Goal: Information Seeking & Learning: Find specific page/section

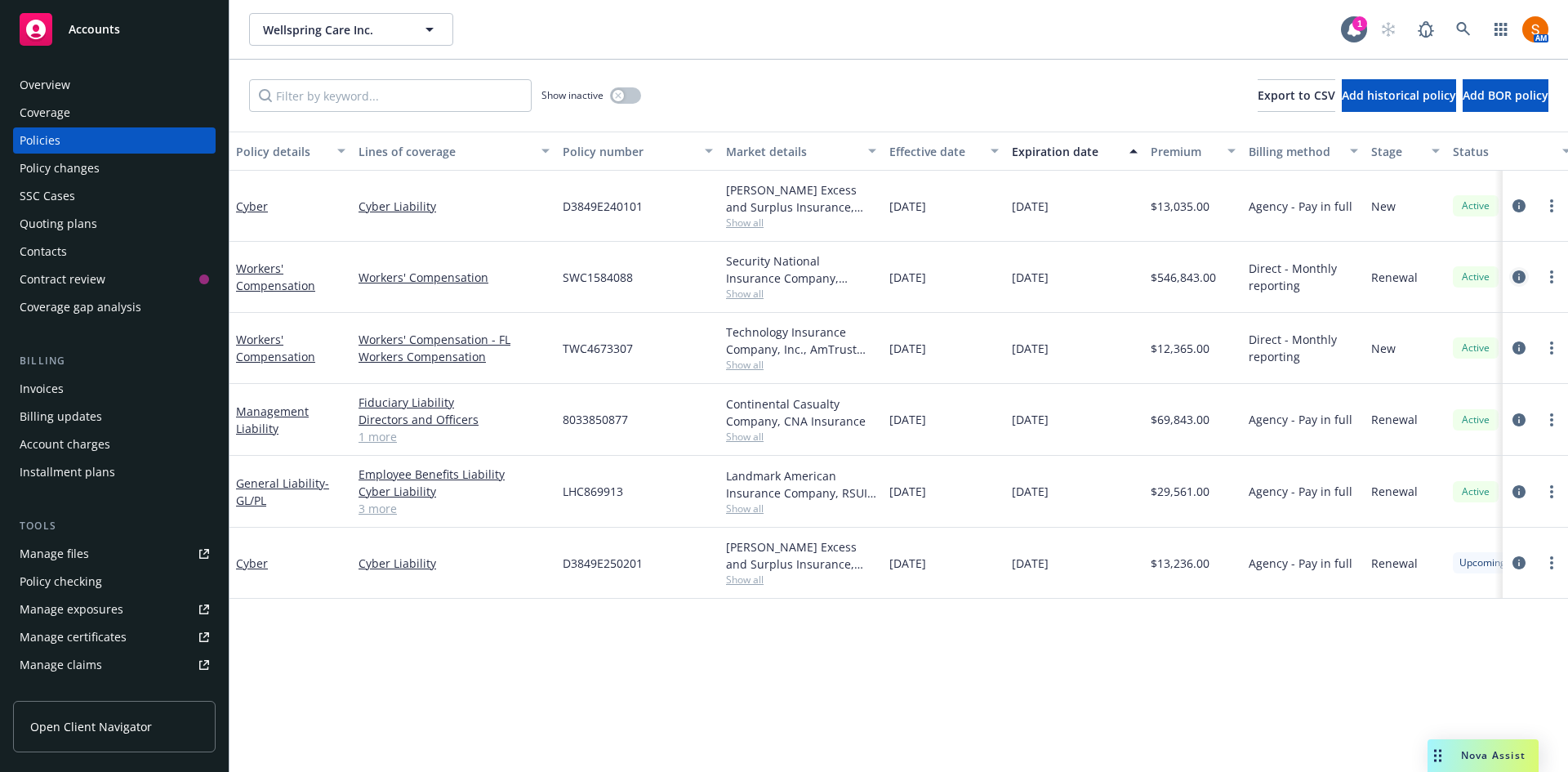
click at [1521, 274] on icon "circleInformation" at bounding box center [1518, 277] width 13 height 13
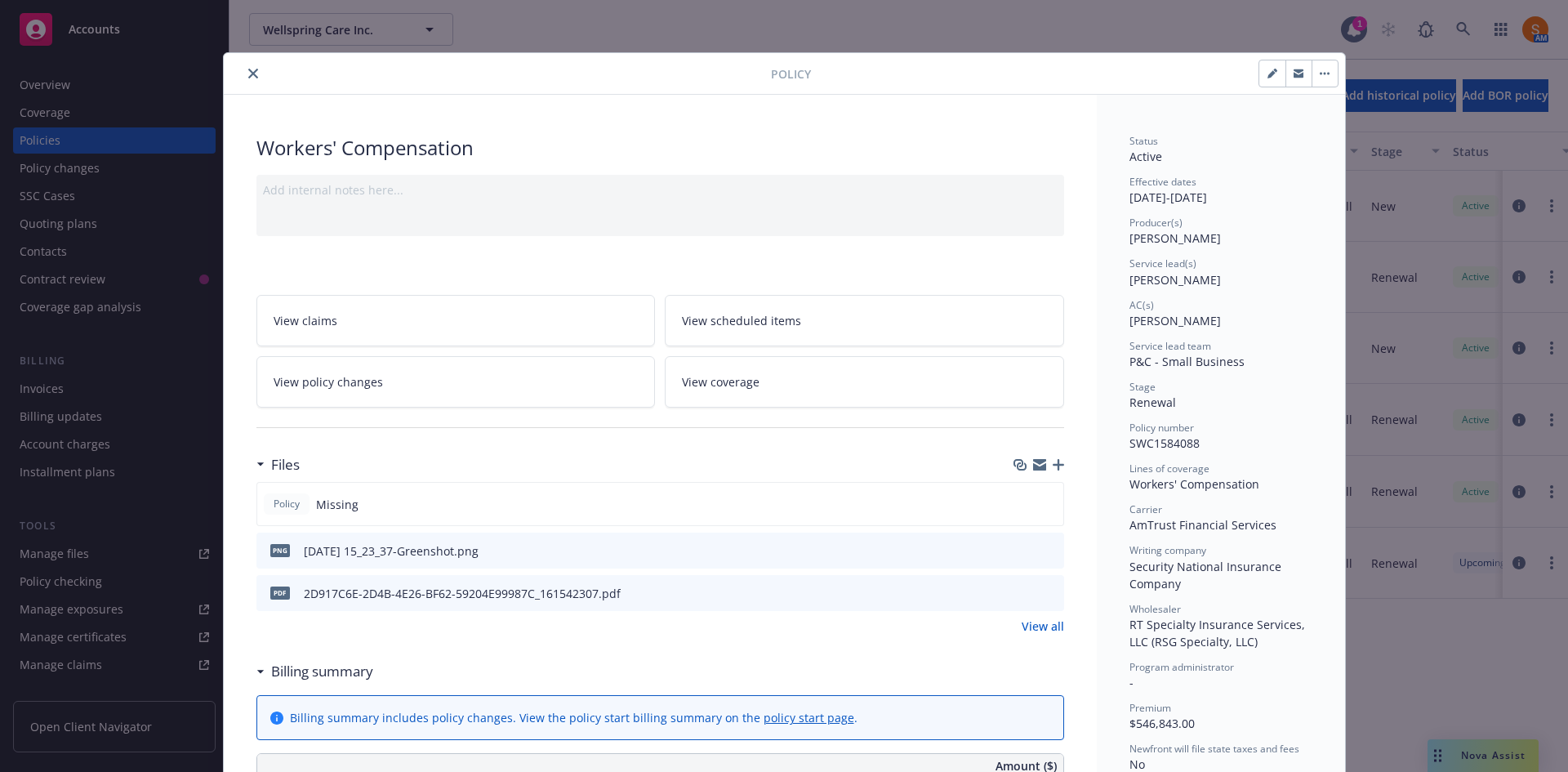
click at [253, 77] on button "close" at bounding box center [253, 73] width 20 height 20
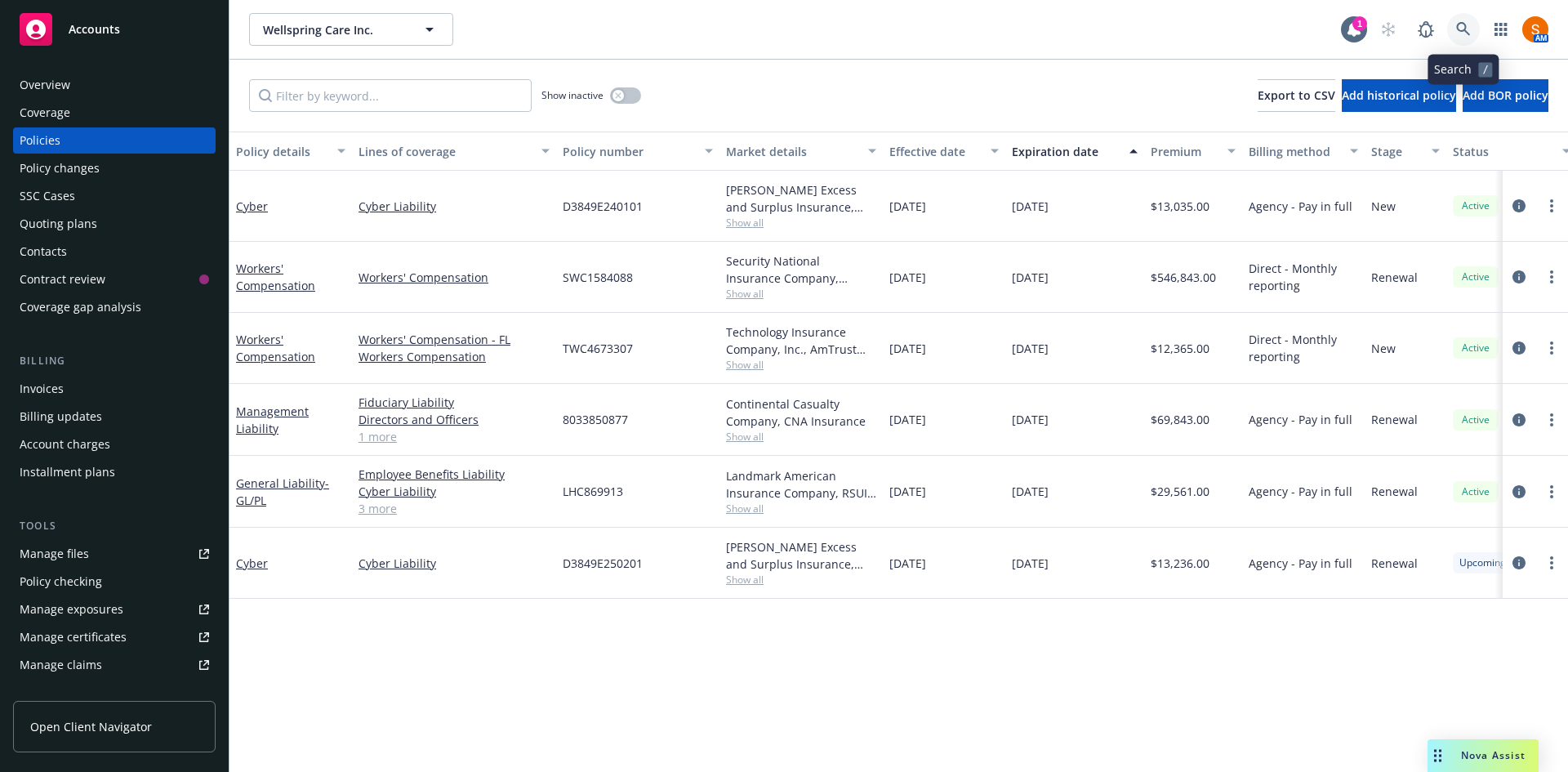
click at [1468, 39] on link at bounding box center [1463, 29] width 33 height 33
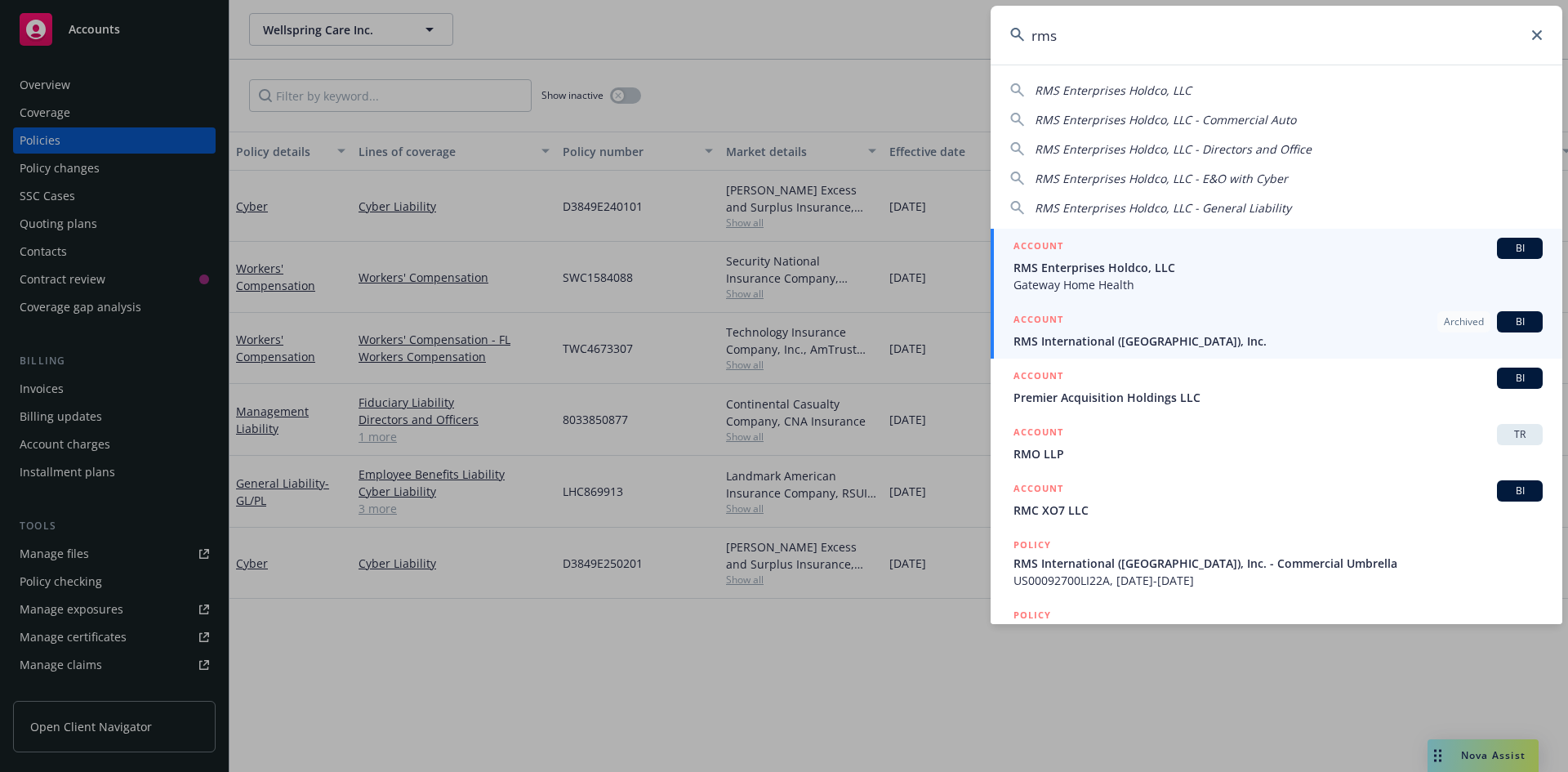
type input "rms"
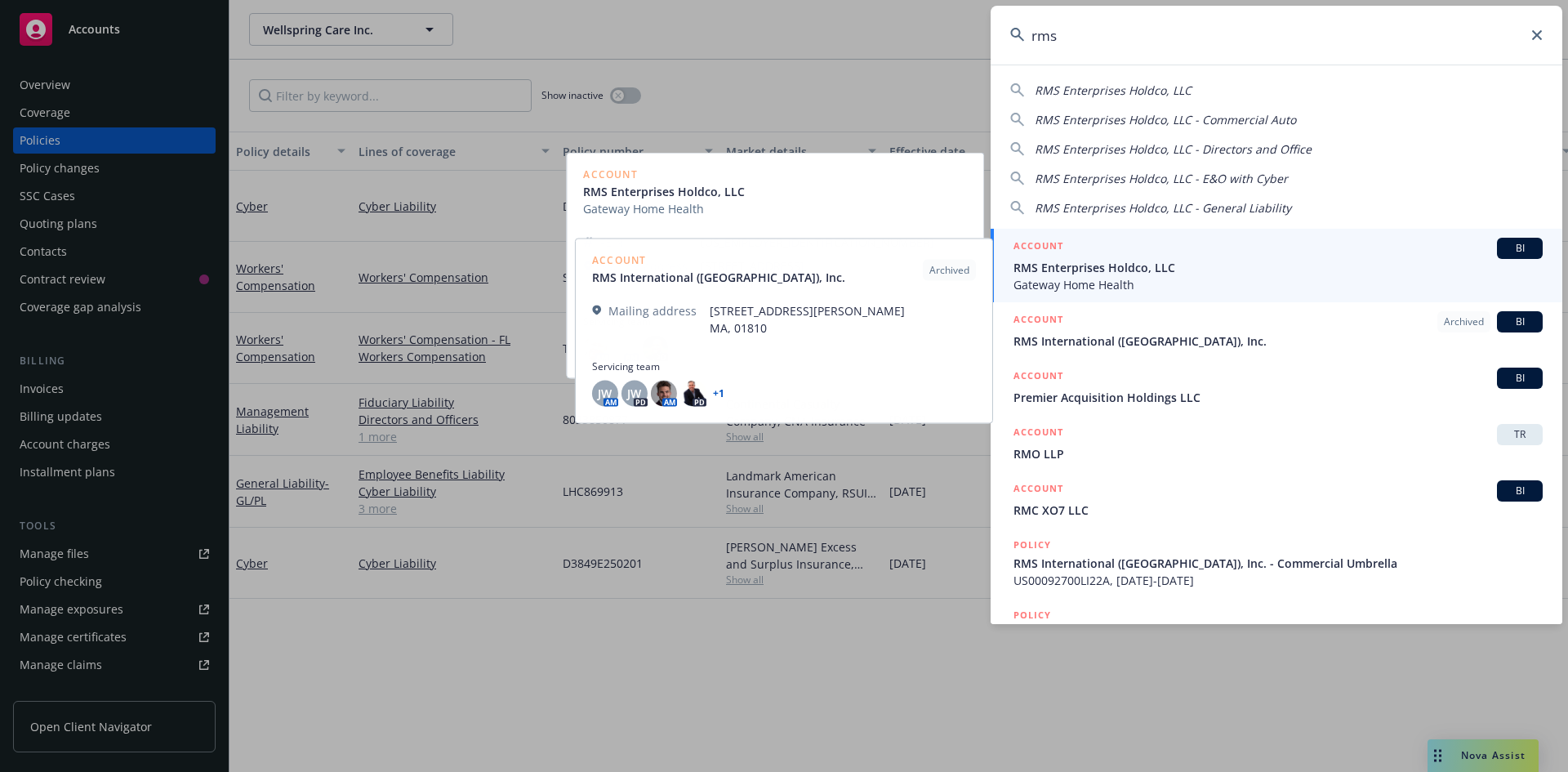
click at [1132, 269] on span "RMS Enterprises Holdco, LLC" at bounding box center [1278, 268] width 530 height 17
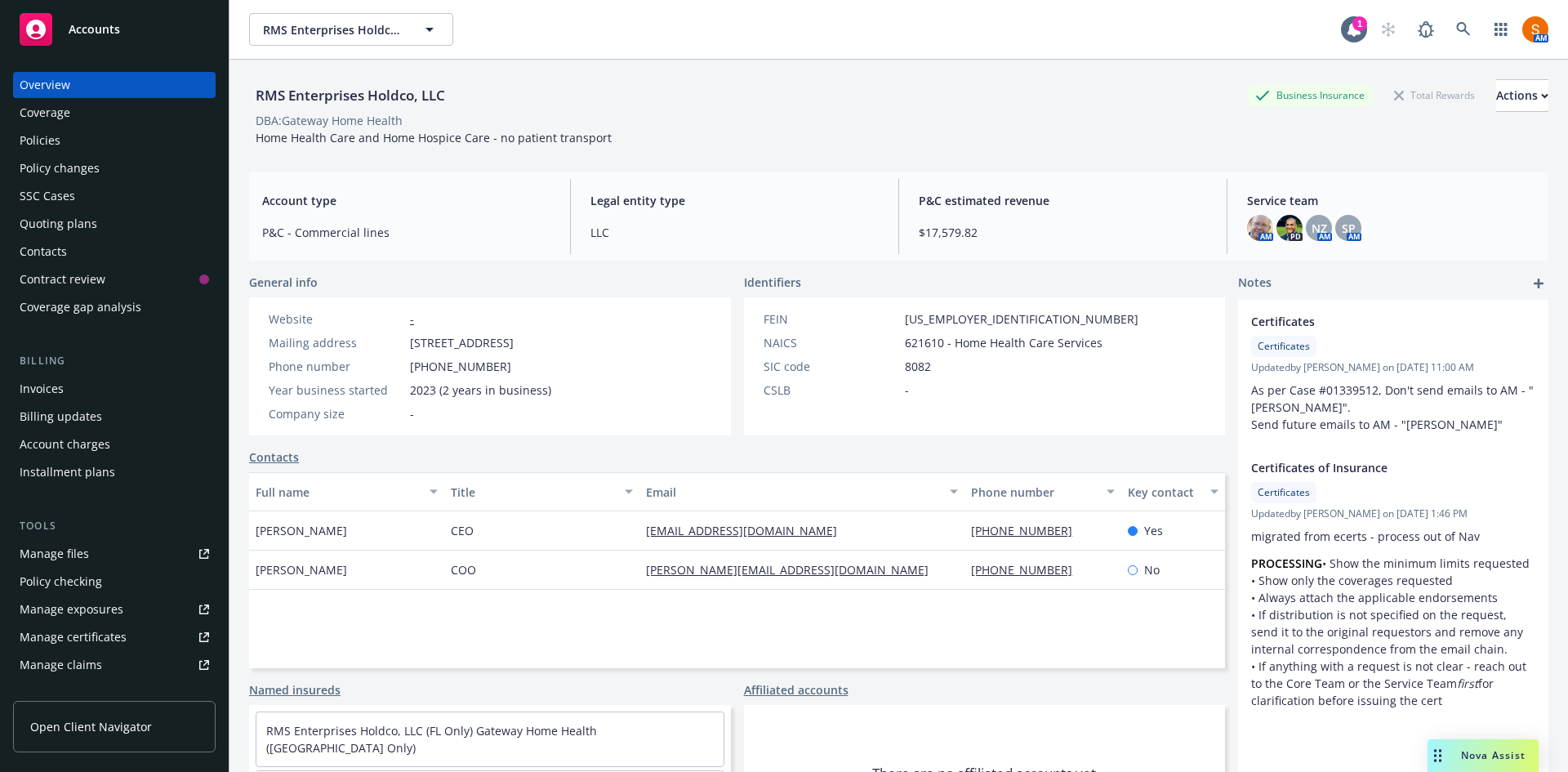
click at [111, 136] on div "Policies" at bounding box center [114, 140] width 190 height 26
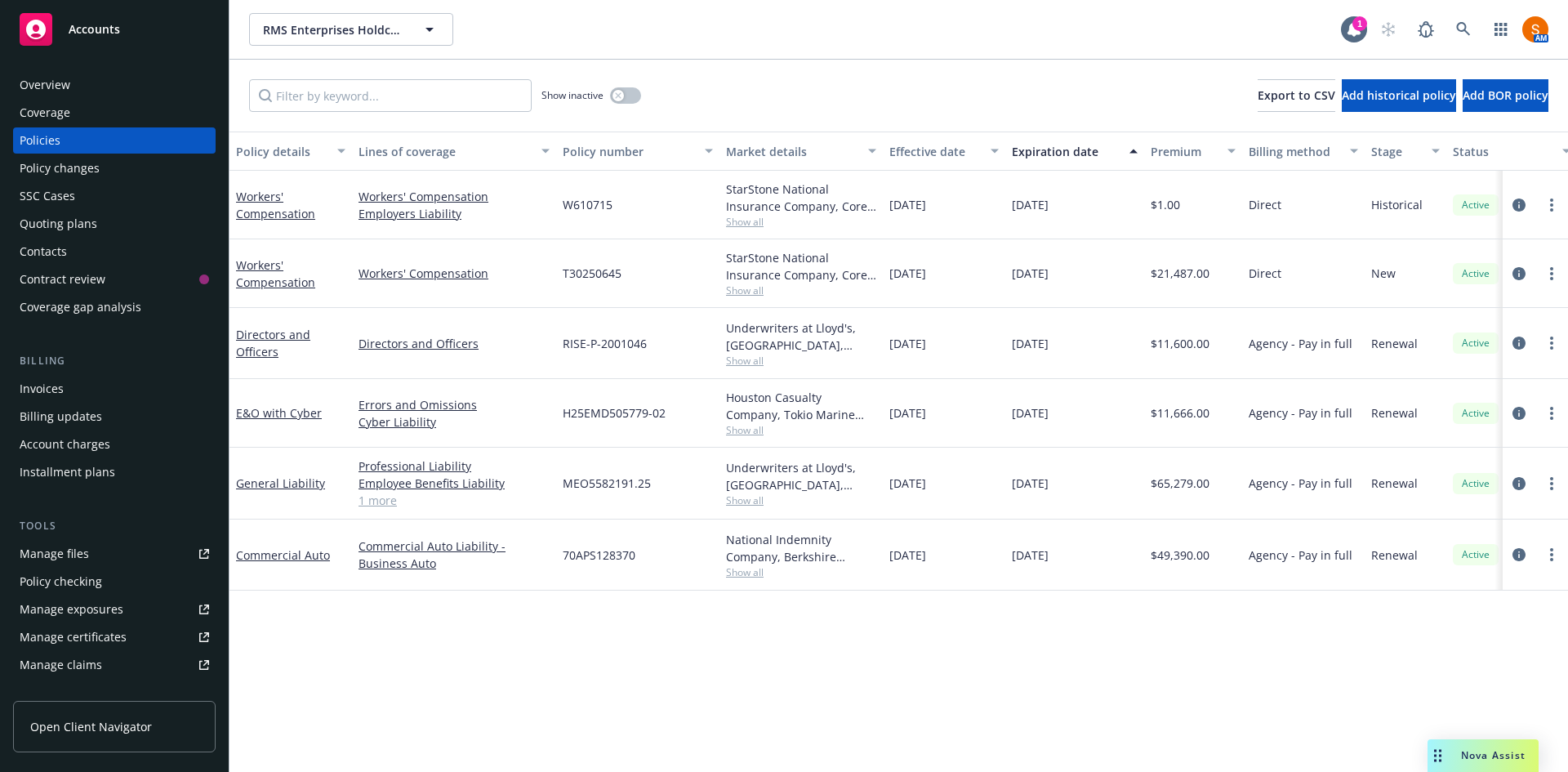
click at [586, 198] on span "W610715" at bounding box center [588, 204] width 50 height 17
click at [748, 219] on span "Show all" at bounding box center [801, 222] width 150 height 14
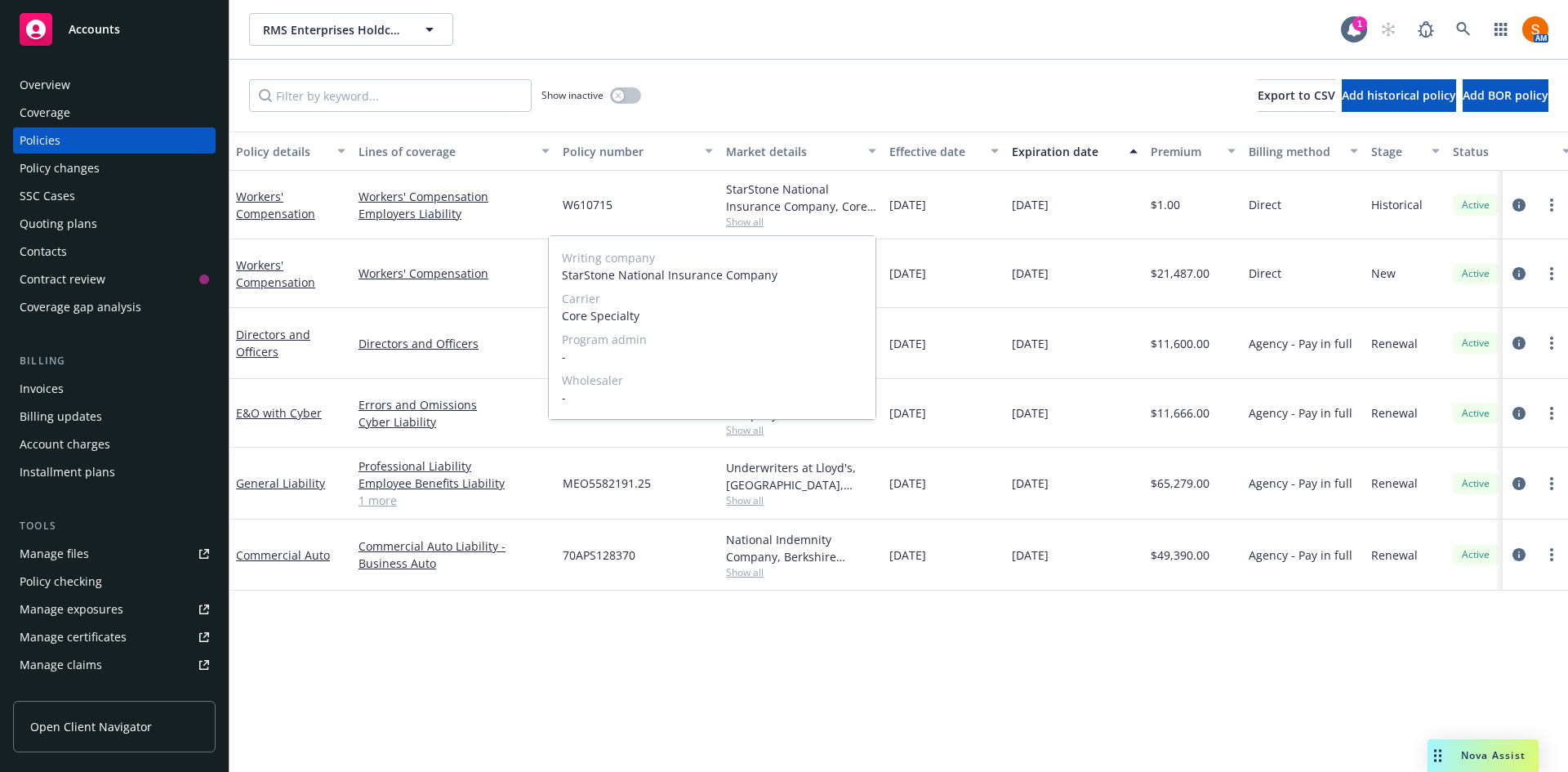
click at [748, 219] on span "Show all" at bounding box center [801, 222] width 150 height 14
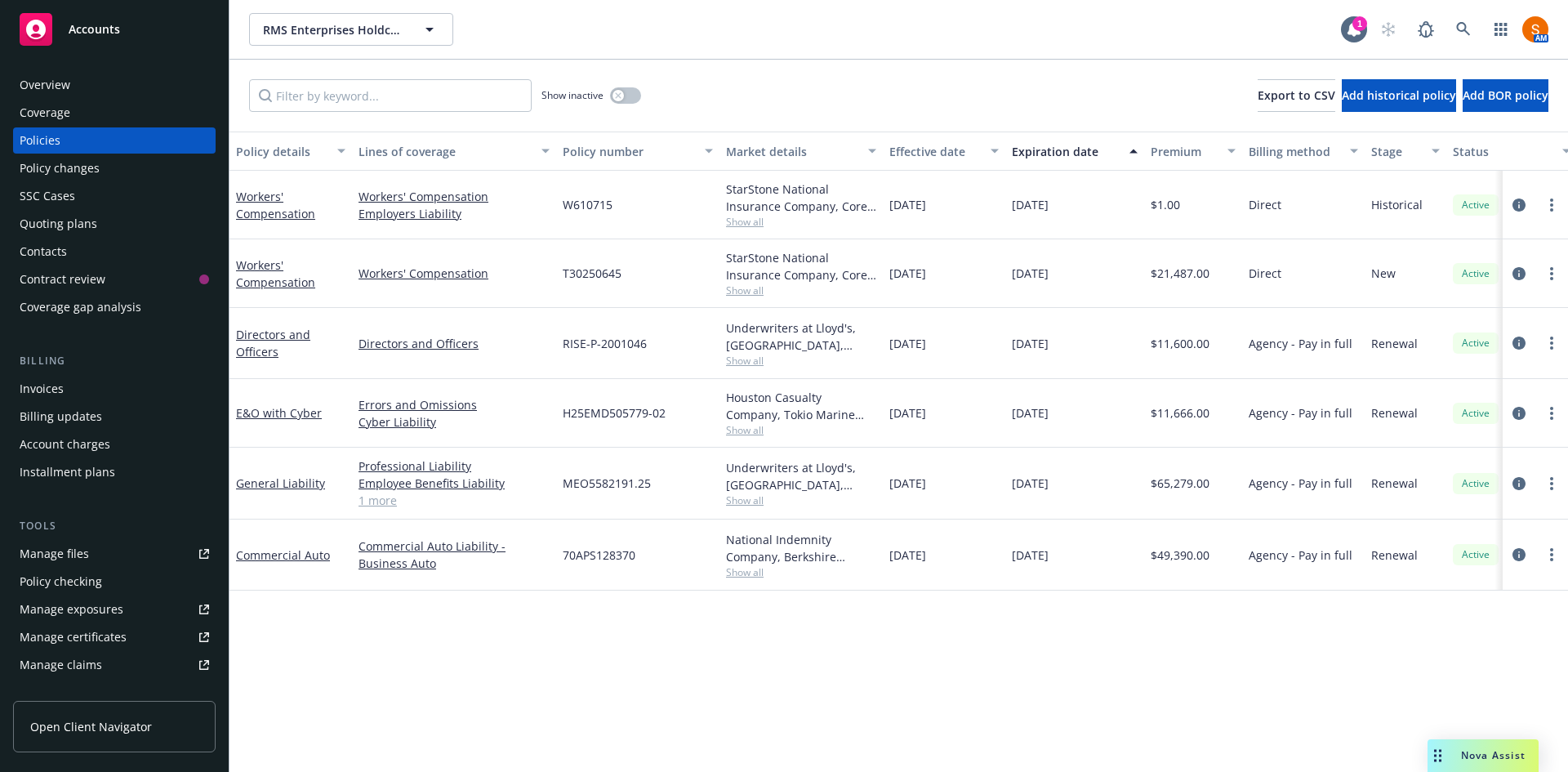
click at [1527, 211] on div at bounding box center [1535, 204] width 52 height 20
click at [1518, 208] on icon "circleInformation" at bounding box center [1518, 204] width 13 height 13
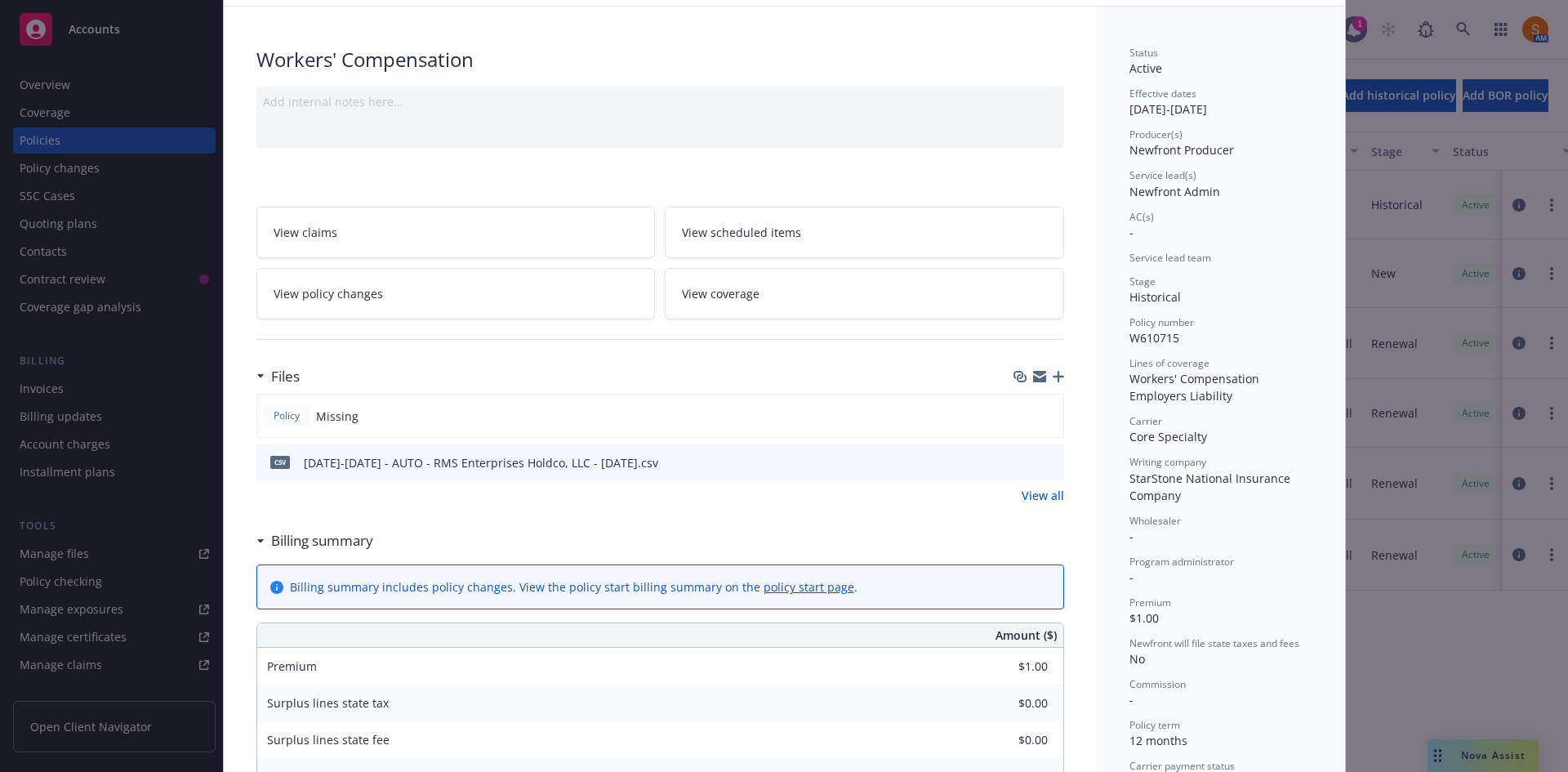
scroll to position [89, 0]
click at [1046, 461] on icon "preview file" at bounding box center [1048, 460] width 15 height 11
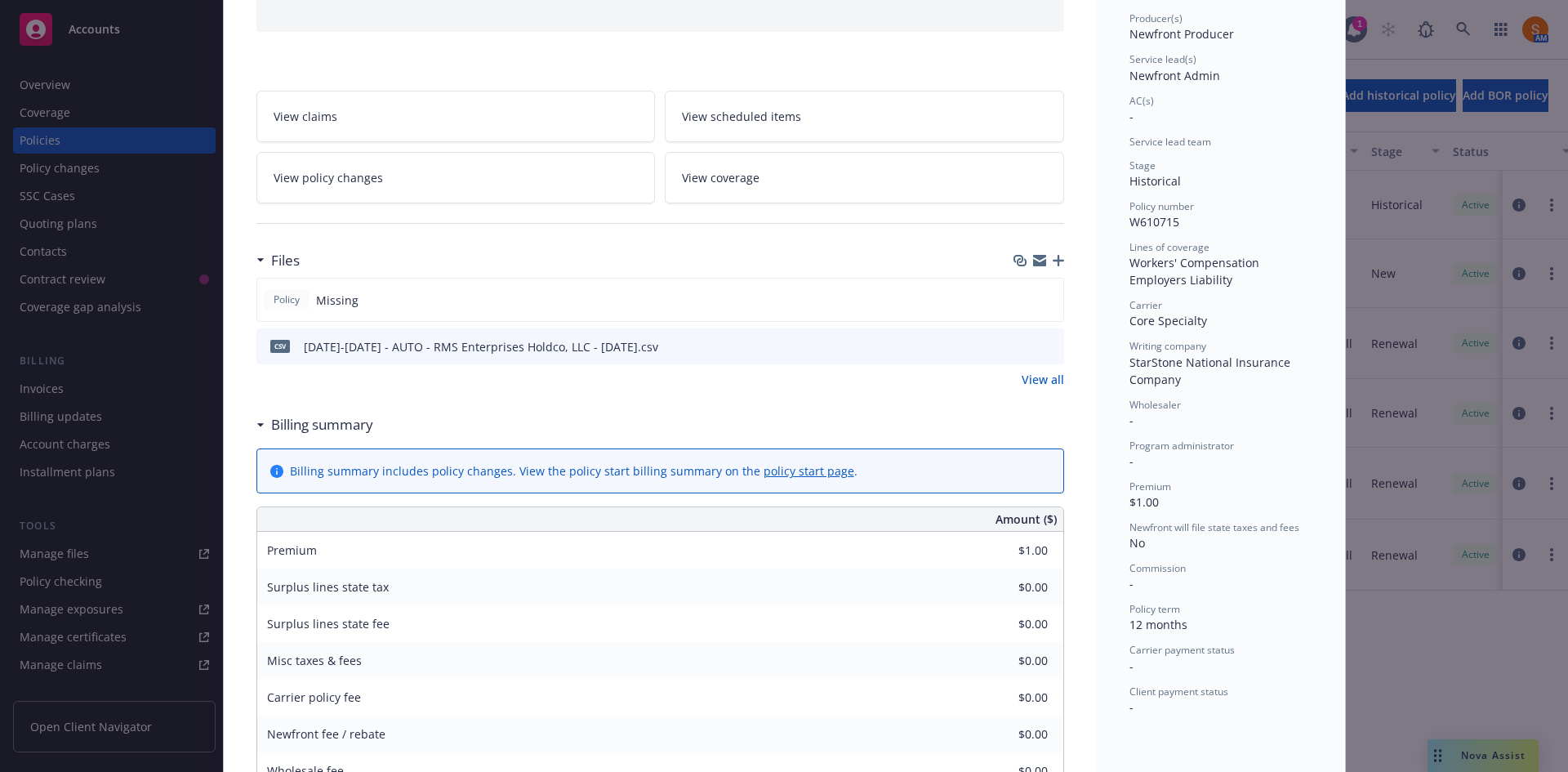
scroll to position [207, 0]
click at [1424, 423] on div "Policy Workers' Compensation Add internal notes here... View claims View schedu…" at bounding box center [784, 386] width 1568 height 772
click at [76, 527] on div "Policy Workers' Compensation Add internal notes here... View claims View schedu…" at bounding box center [784, 386] width 1568 height 772
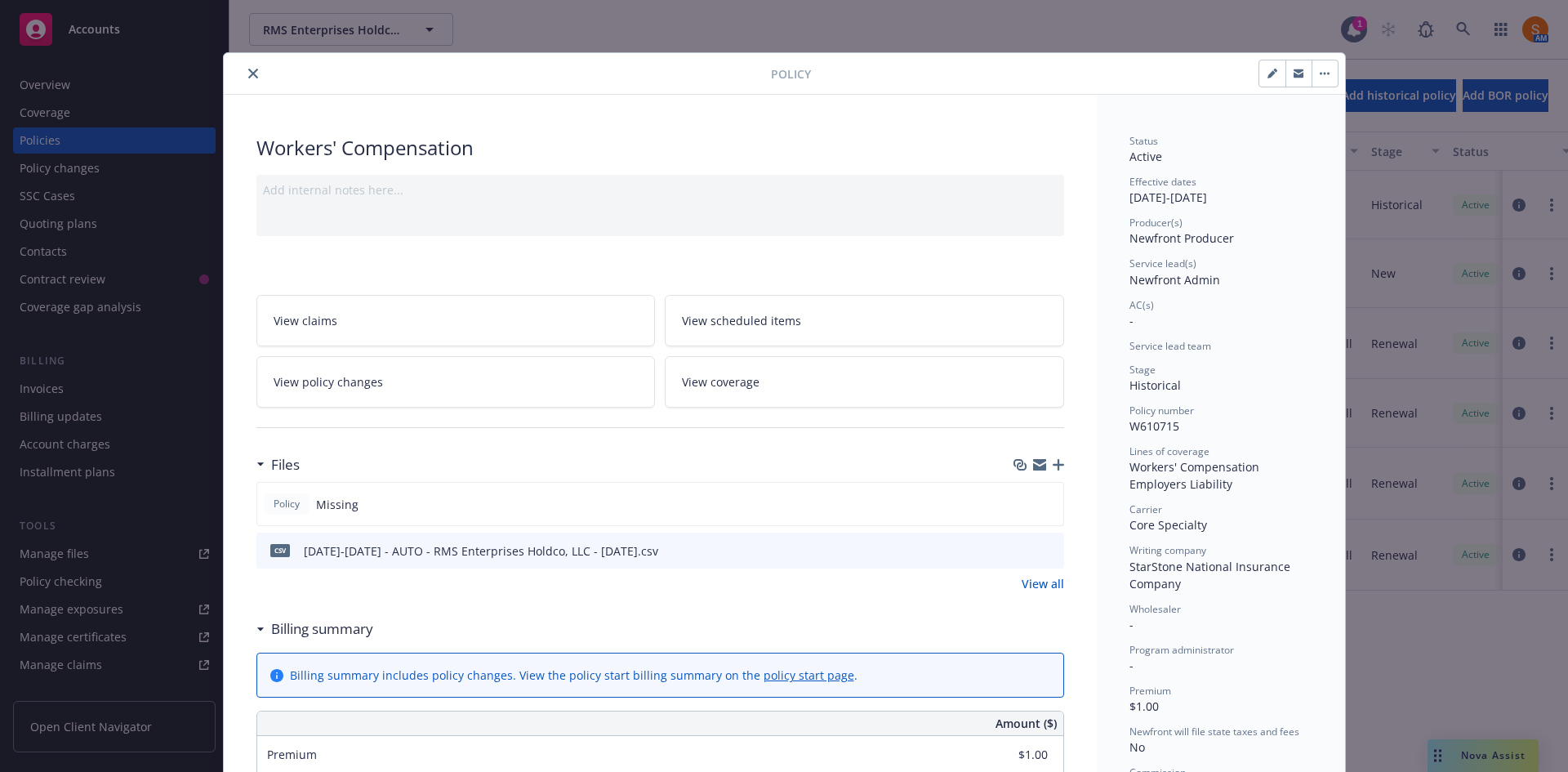
click at [245, 80] on button "close" at bounding box center [253, 73] width 20 height 20
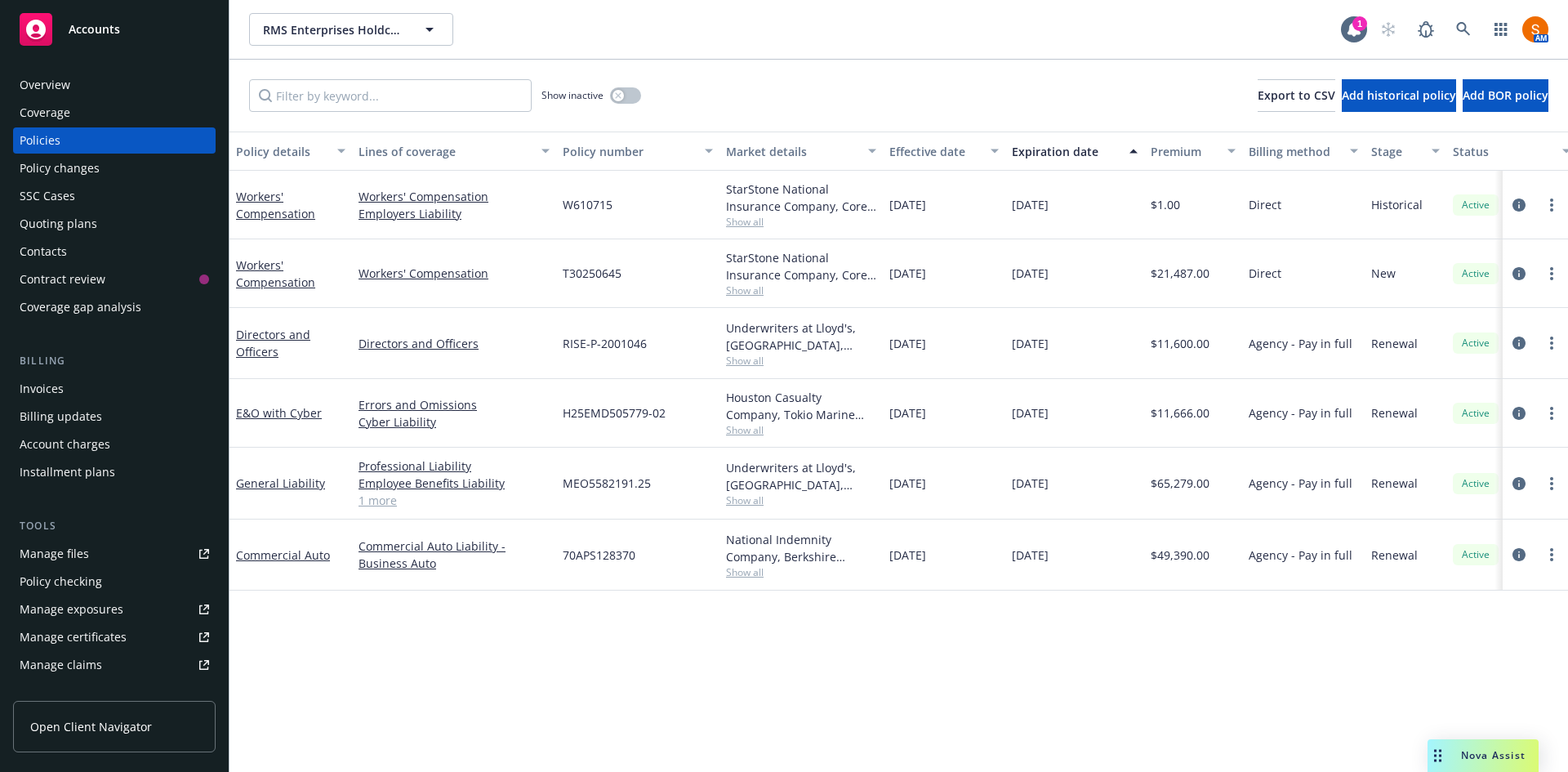
click at [102, 558] on link "Manage files" at bounding box center [114, 554] width 203 height 26
click at [593, 271] on span "T30250645" at bounding box center [592, 273] width 59 height 17
copy span "T30250645"
click at [1458, 40] on link at bounding box center [1463, 29] width 33 height 33
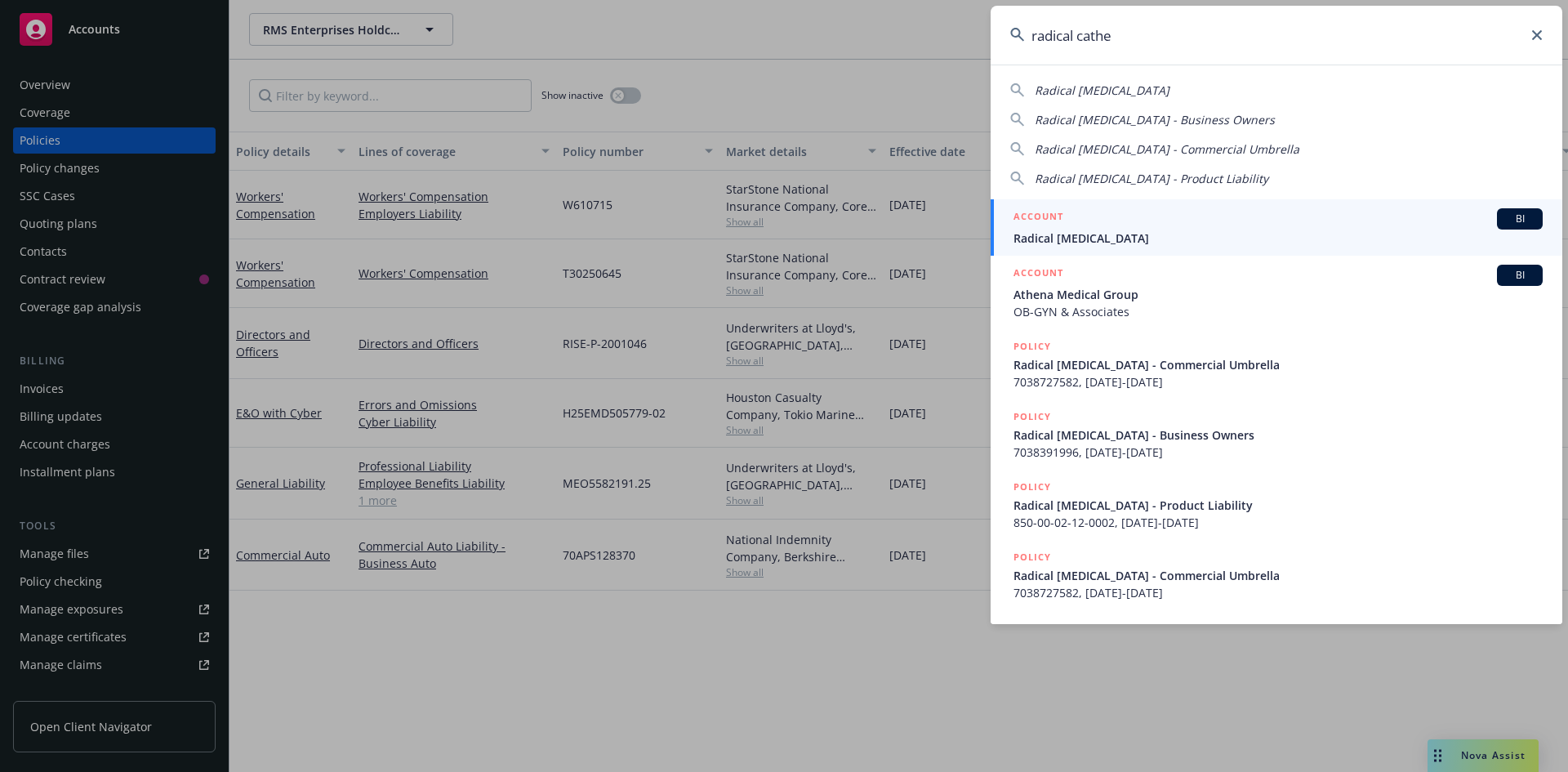
type input "radical cathe"
click at [1131, 228] on div "ACCOUNT BI" at bounding box center [1278, 219] width 530 height 21
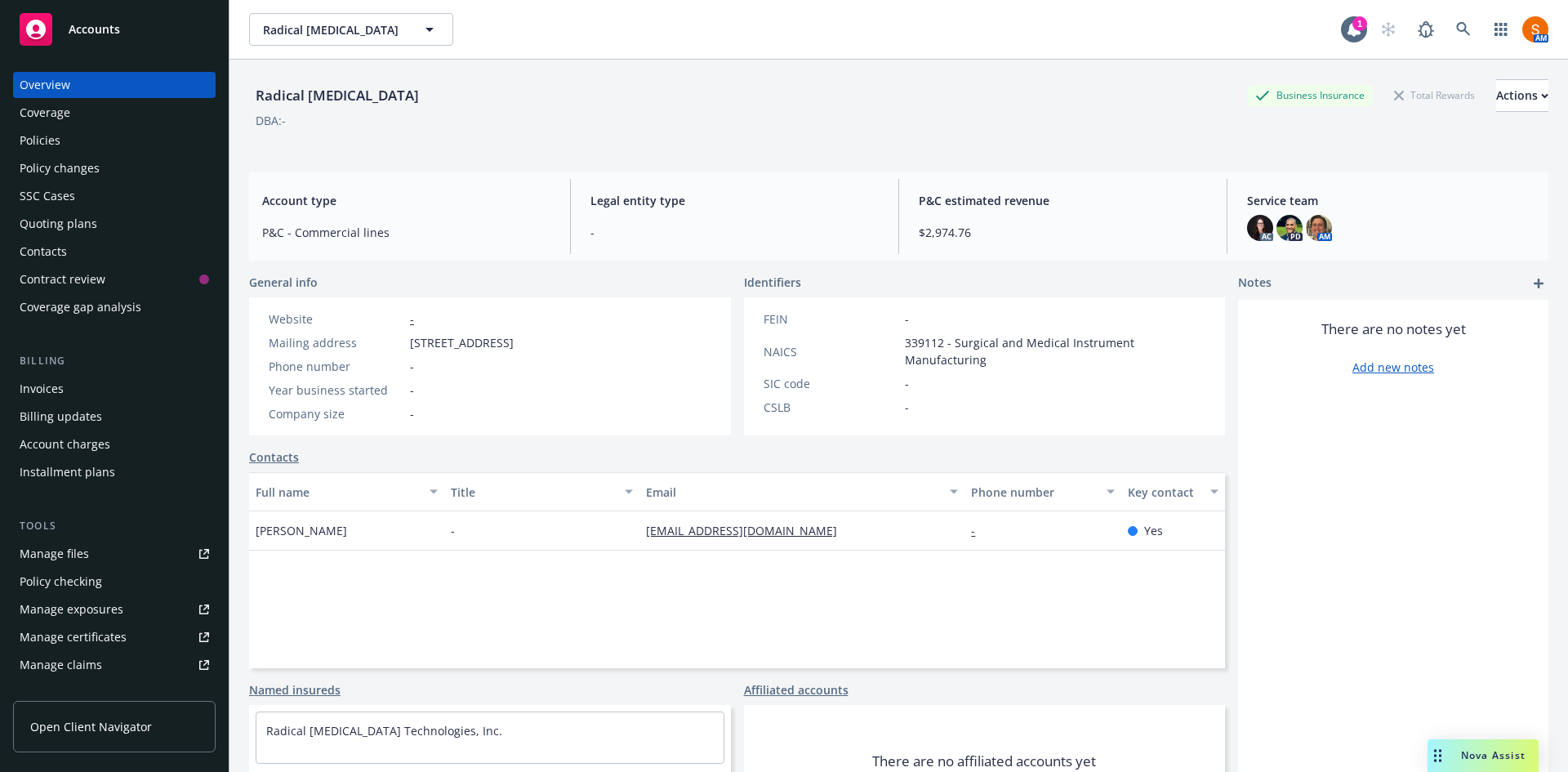
click at [33, 137] on div "Policies" at bounding box center [40, 140] width 41 height 26
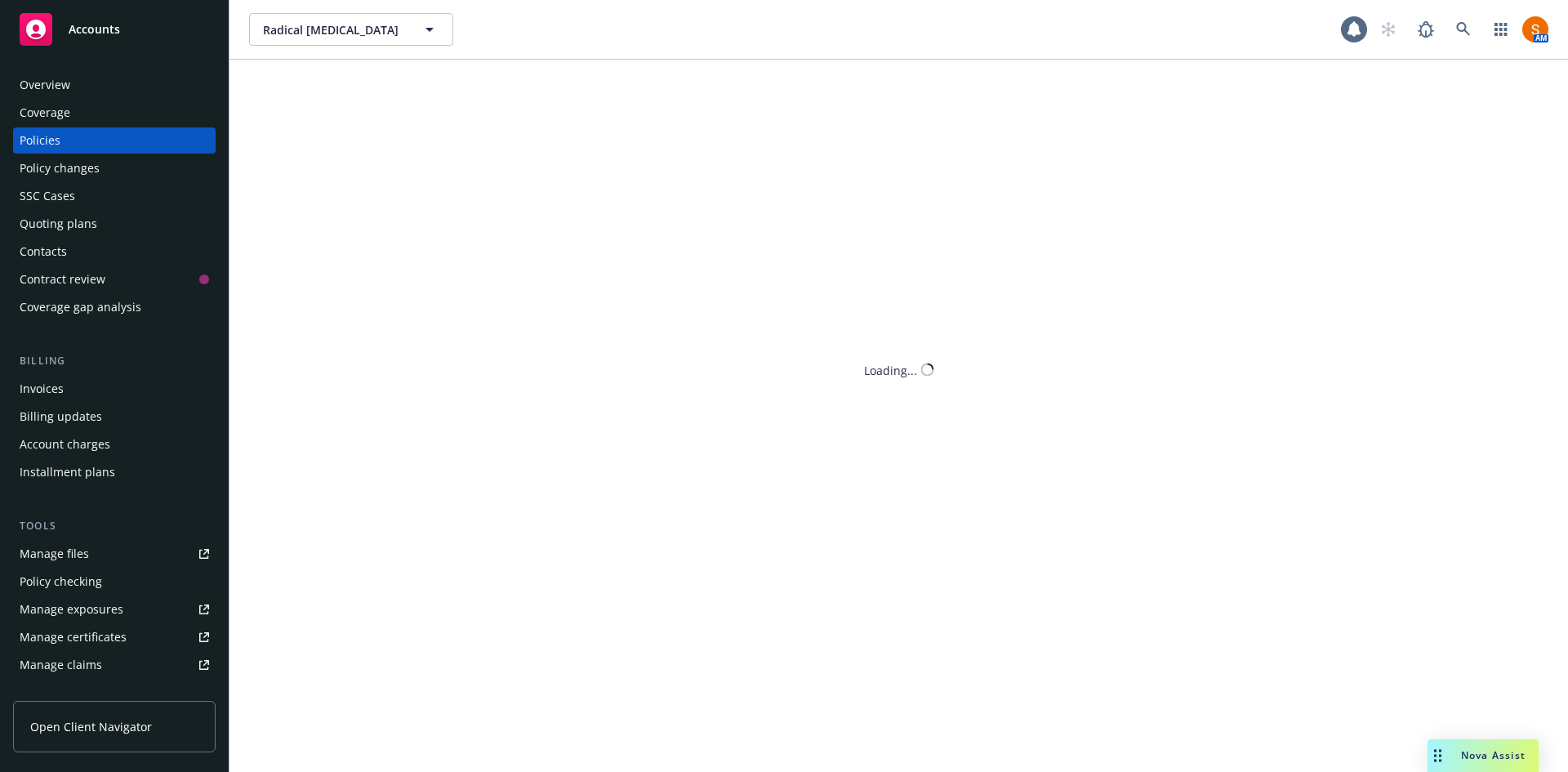
click at [33, 137] on div "Policies" at bounding box center [40, 140] width 41 height 26
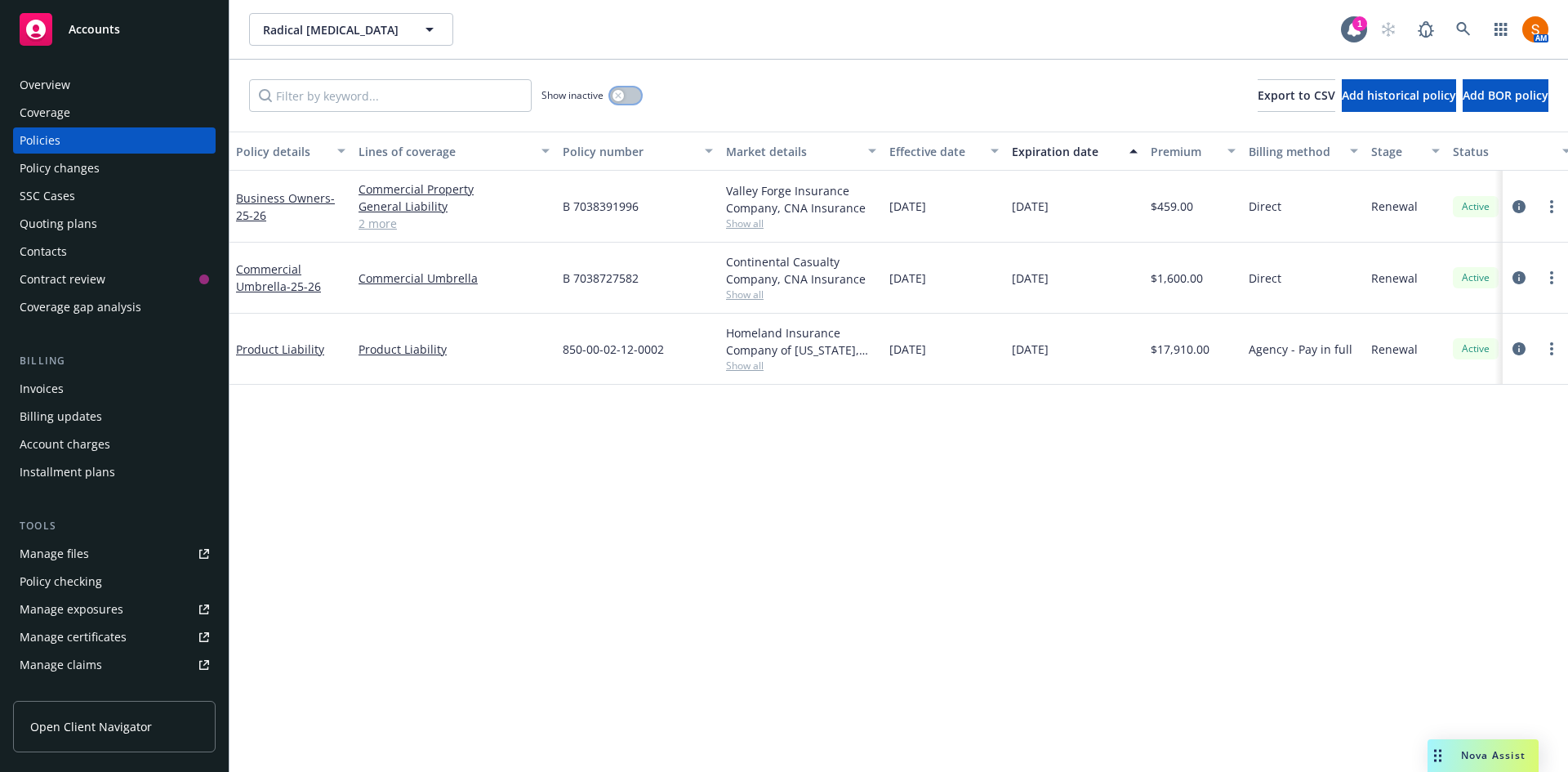
click at [621, 101] on button "button" at bounding box center [626, 95] width 31 height 16
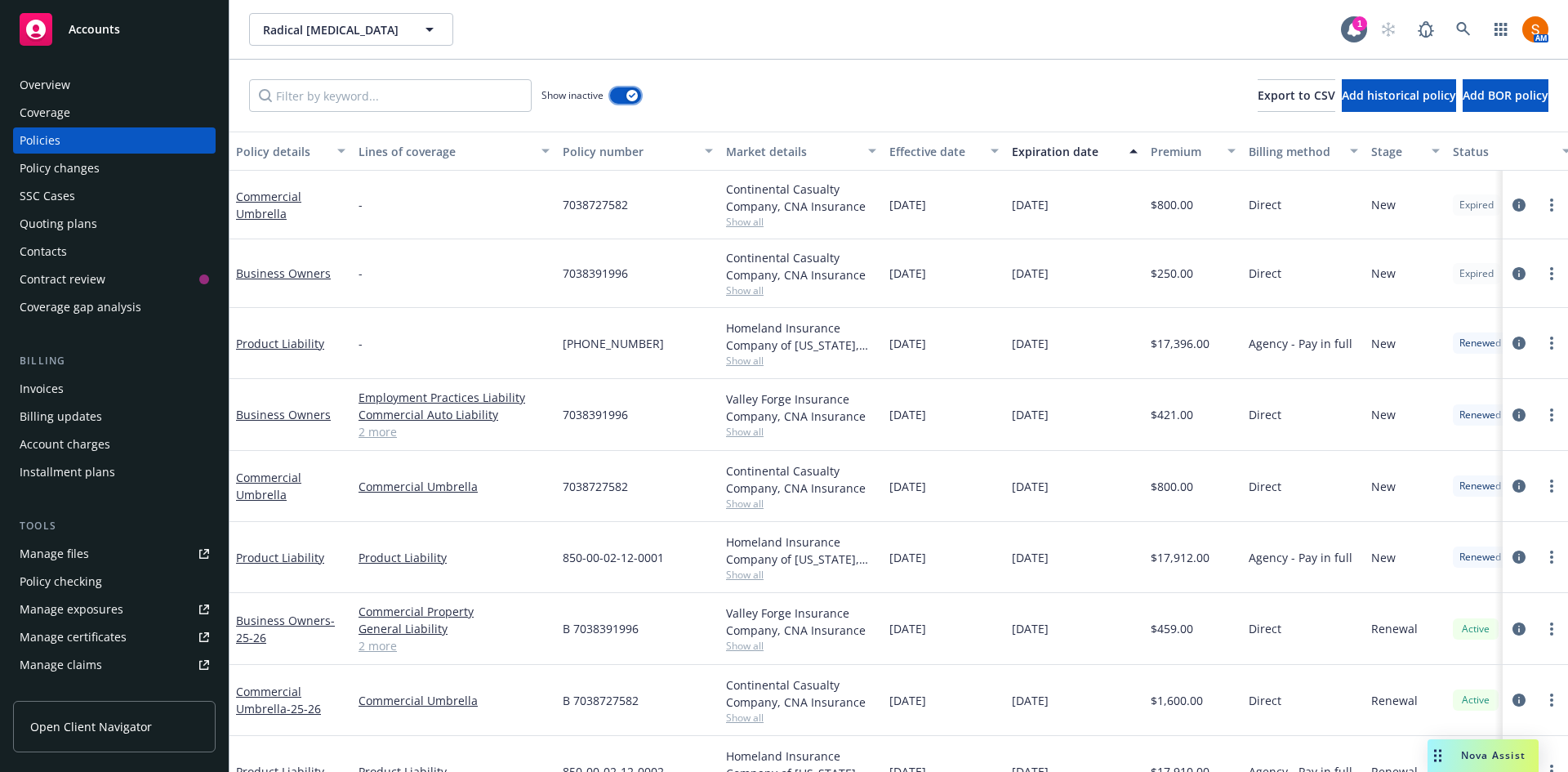
scroll to position [47, 0]
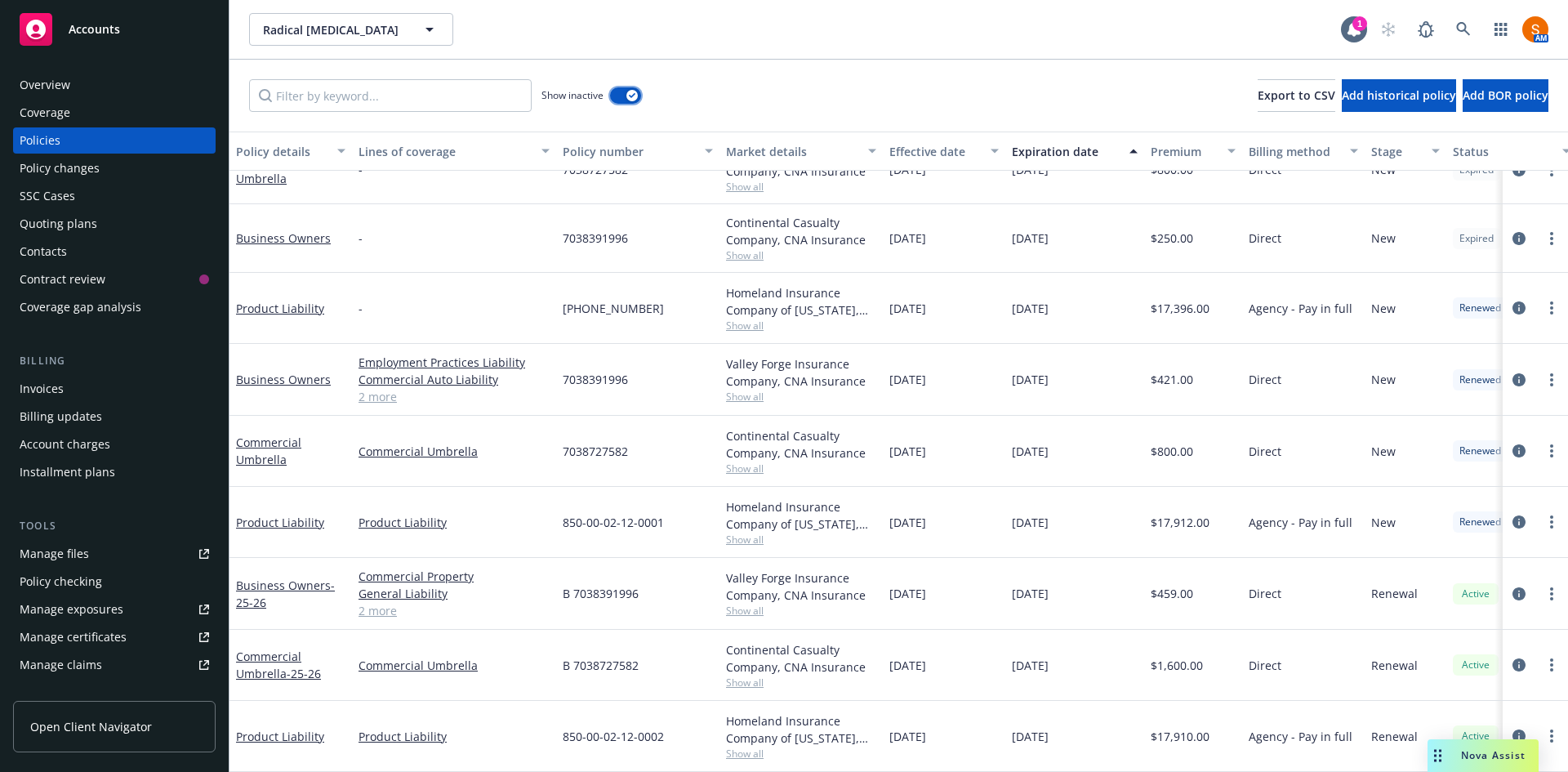
click at [628, 88] on button "button" at bounding box center [626, 95] width 31 height 16
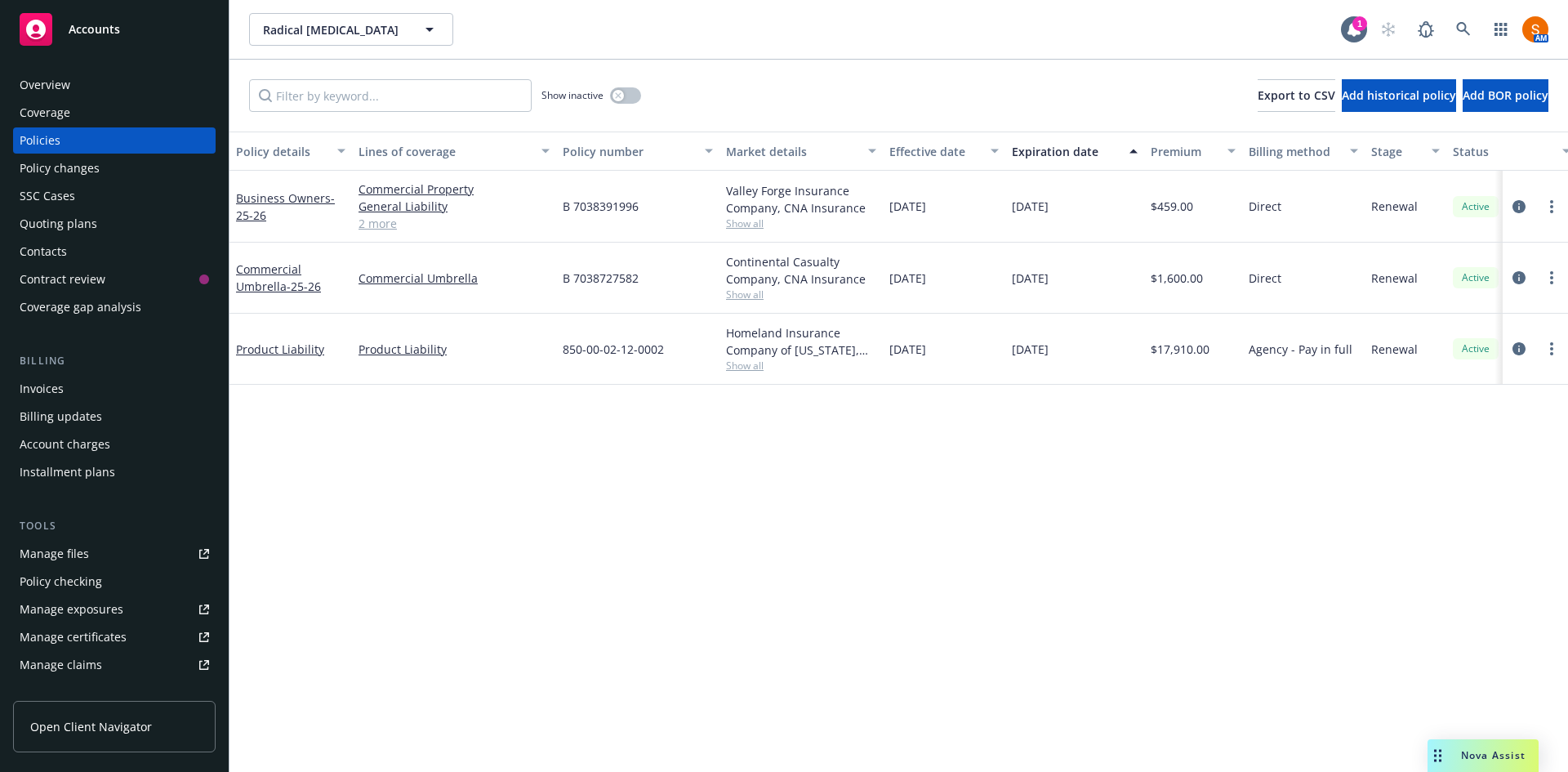
click at [372, 230] on link "2 more" at bounding box center [454, 223] width 191 height 17
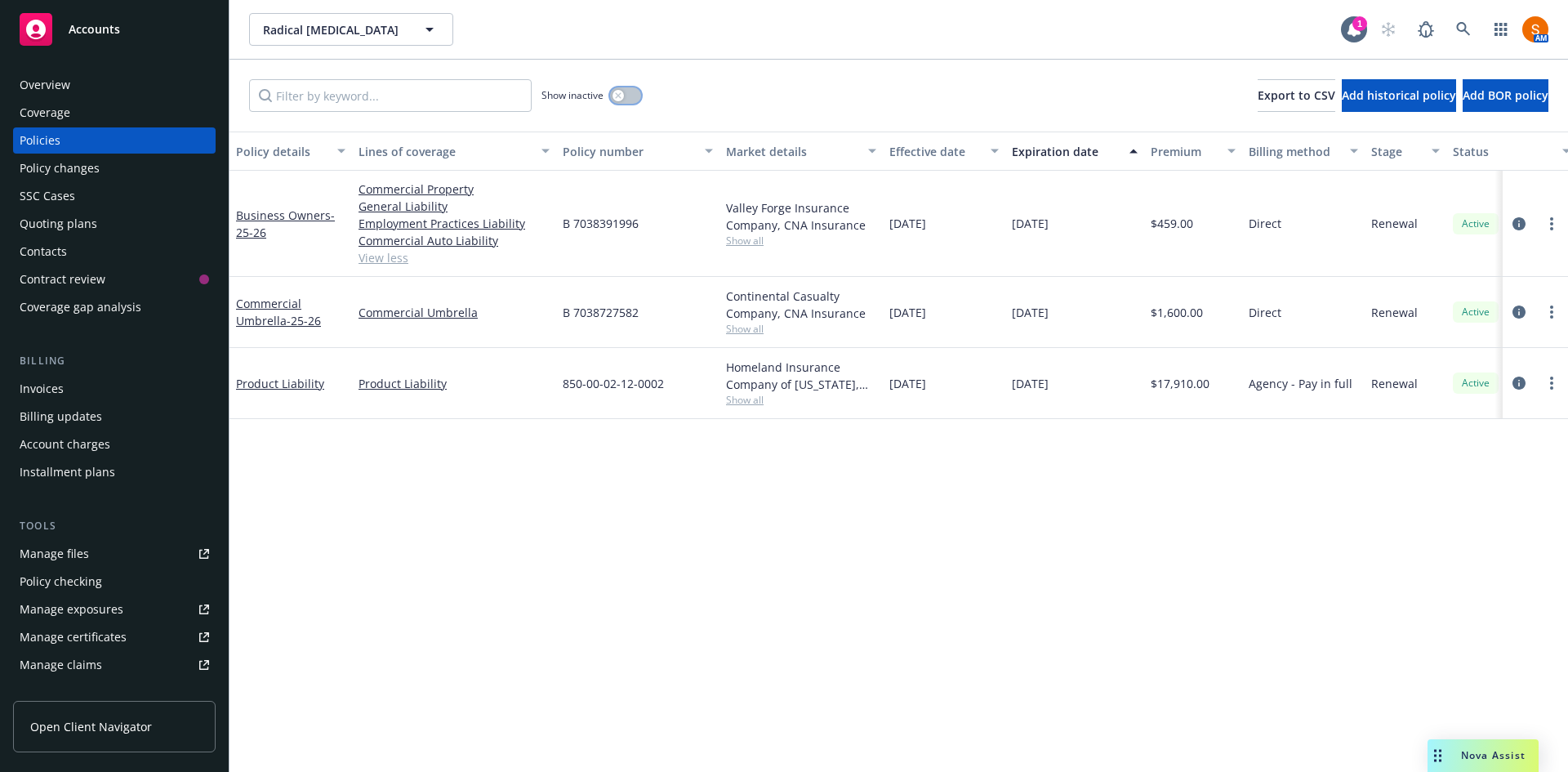
click at [621, 93] on icon "button" at bounding box center [619, 96] width 7 height 7
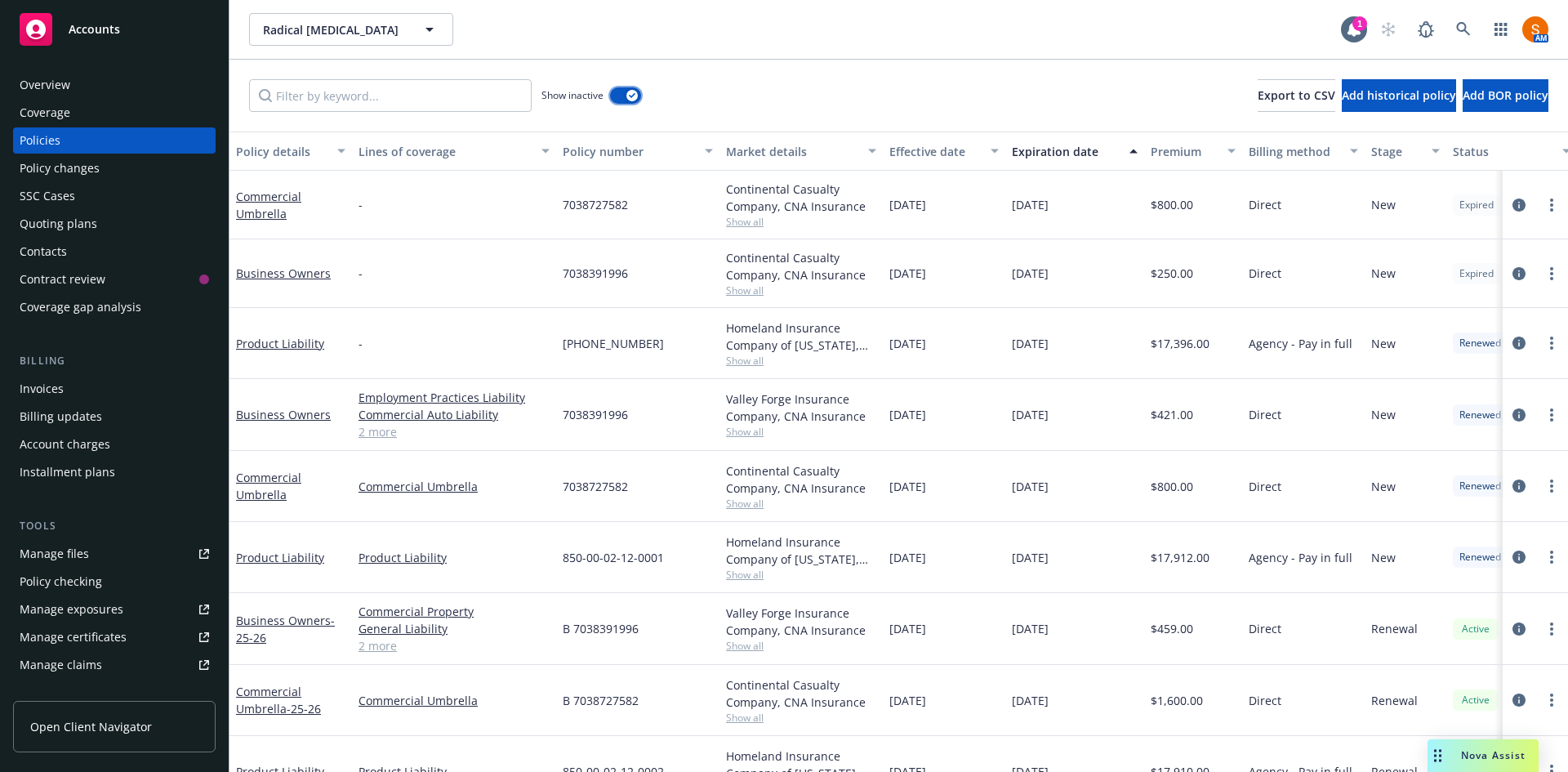
scroll to position [47, 0]
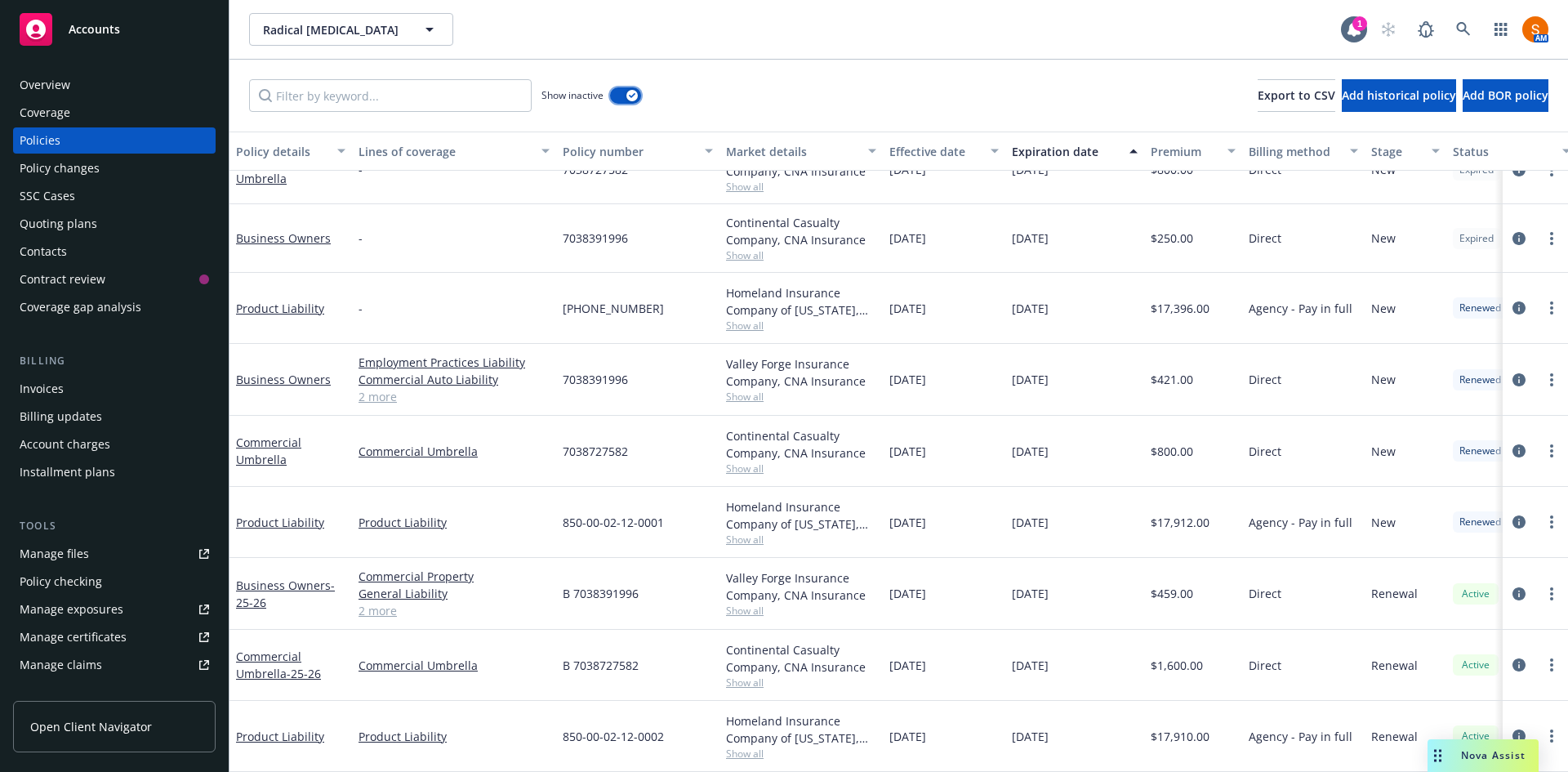
click at [630, 88] on button "button" at bounding box center [626, 95] width 31 height 16
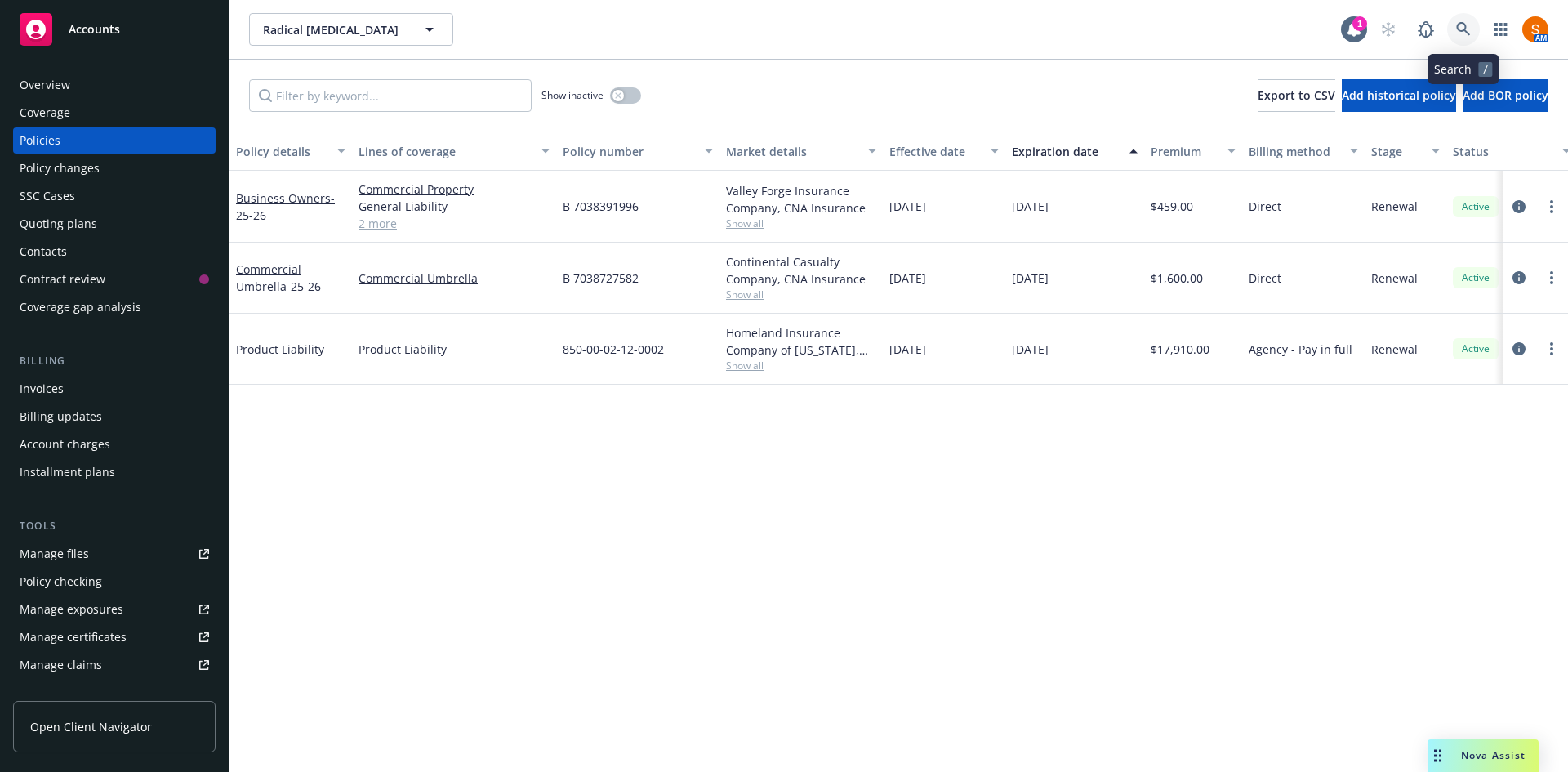
click at [1461, 39] on link at bounding box center [1463, 29] width 33 height 33
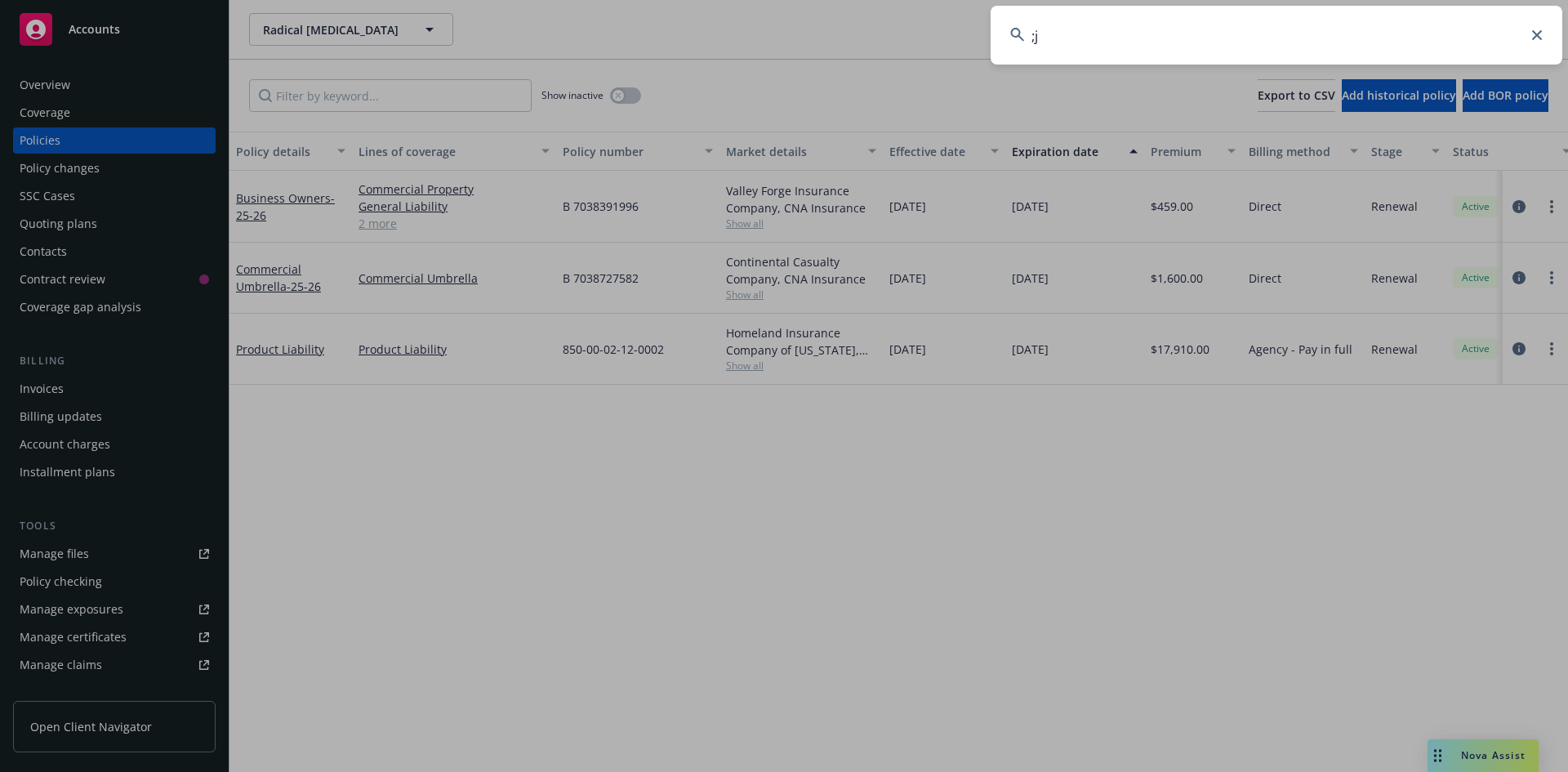
type input ";"
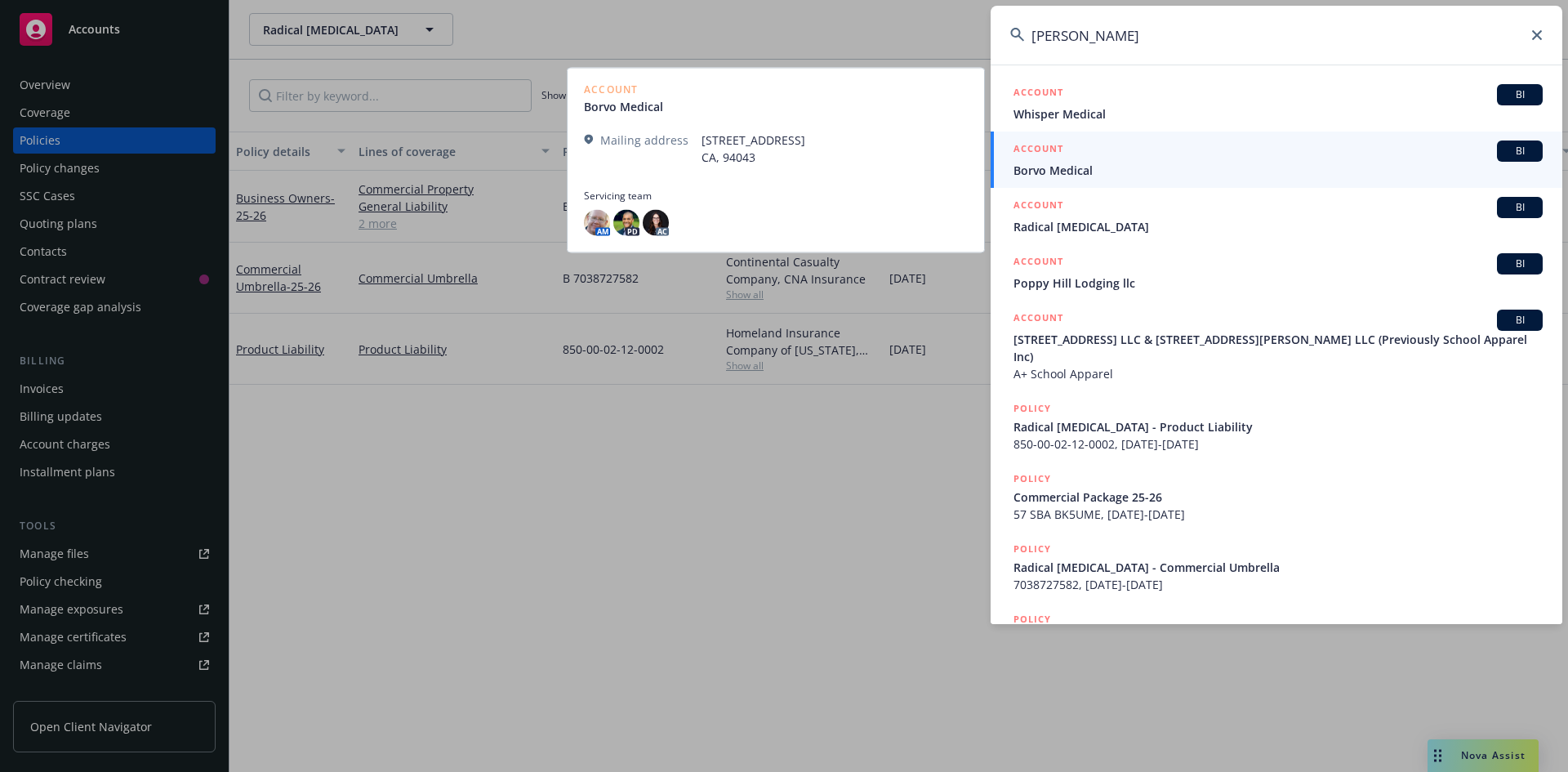
type input "[PERSON_NAME]"
click at [1082, 175] on span "Borvo Medical" at bounding box center [1278, 170] width 530 height 17
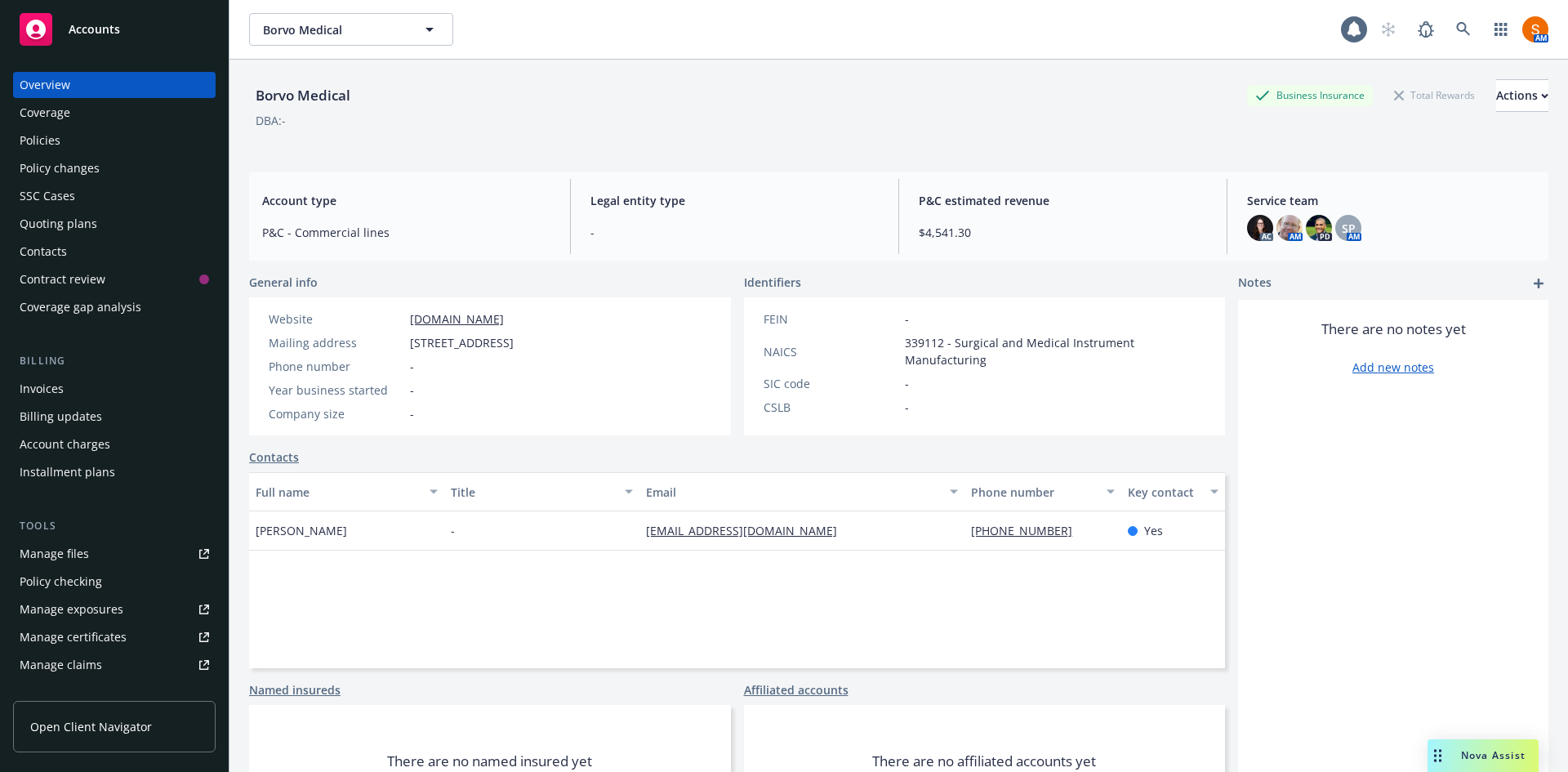
click at [82, 143] on div "Policies" at bounding box center [114, 140] width 190 height 26
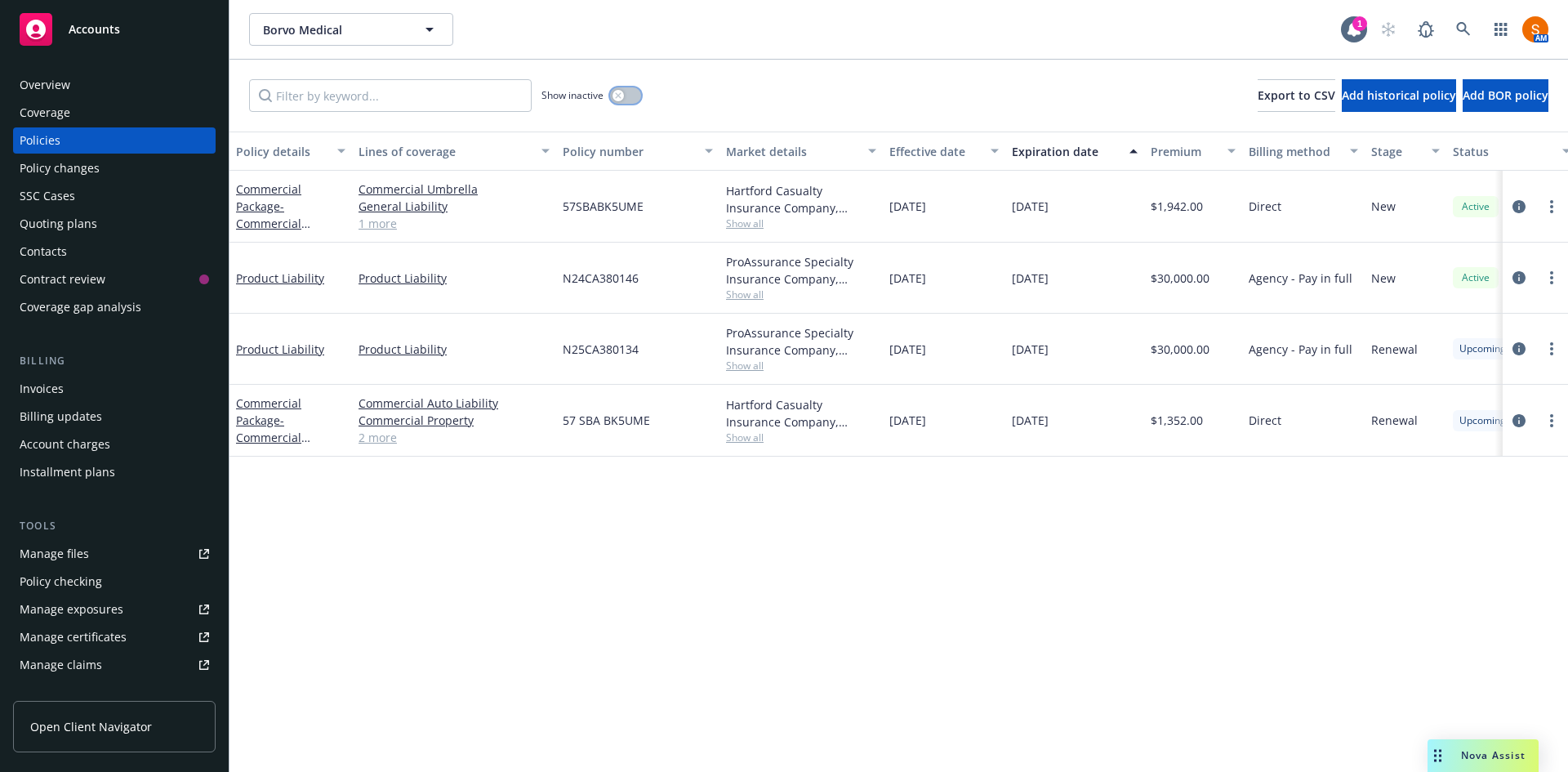
click at [622, 96] on div "button" at bounding box center [618, 95] width 11 height 11
click at [622, 96] on button "button" at bounding box center [626, 95] width 31 height 16
click at [632, 94] on button "button" at bounding box center [626, 95] width 31 height 16
click at [632, 94] on icon "button" at bounding box center [633, 95] width 7 height 5
click at [632, 94] on button "button" at bounding box center [626, 95] width 31 height 16
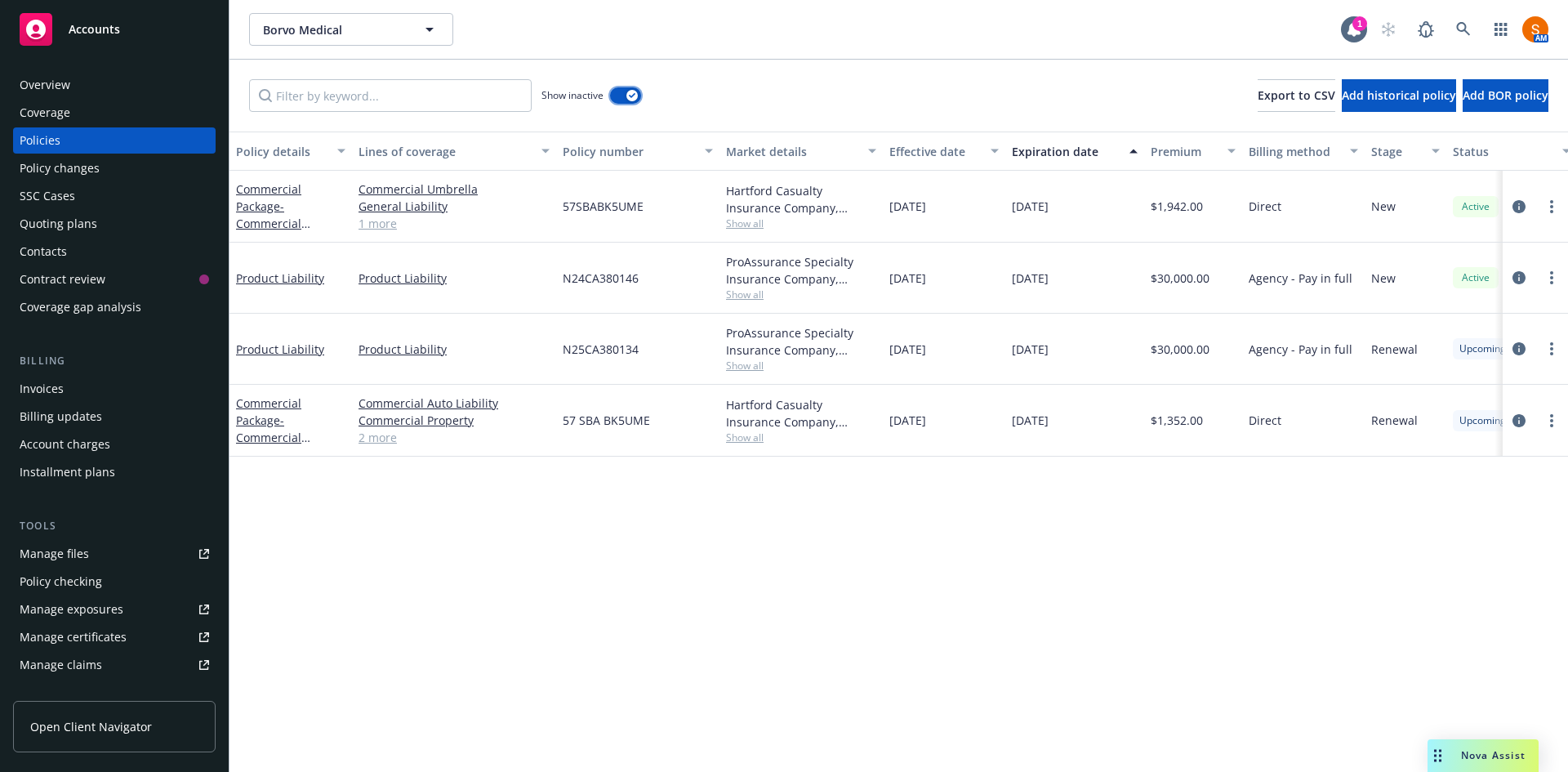
click at [632, 94] on icon "button" at bounding box center [633, 95] width 7 height 5
click at [378, 438] on link "2 more" at bounding box center [454, 438] width 191 height 17
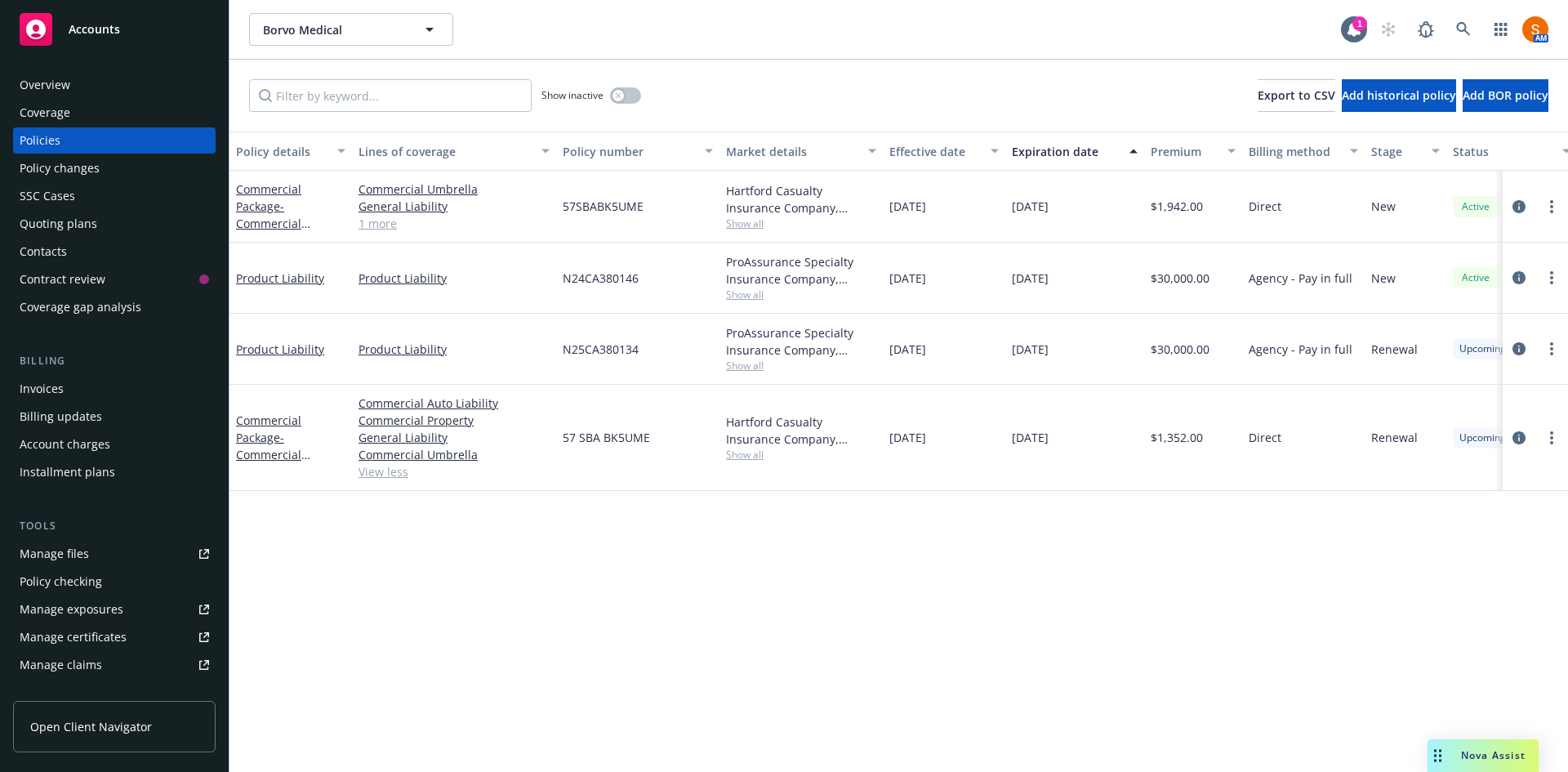
click at [733, 362] on span "Show all" at bounding box center [801, 366] width 150 height 14
click at [660, 316] on div "N25CA380134" at bounding box center [638, 349] width 163 height 71
click at [623, 101] on button "button" at bounding box center [626, 95] width 31 height 16
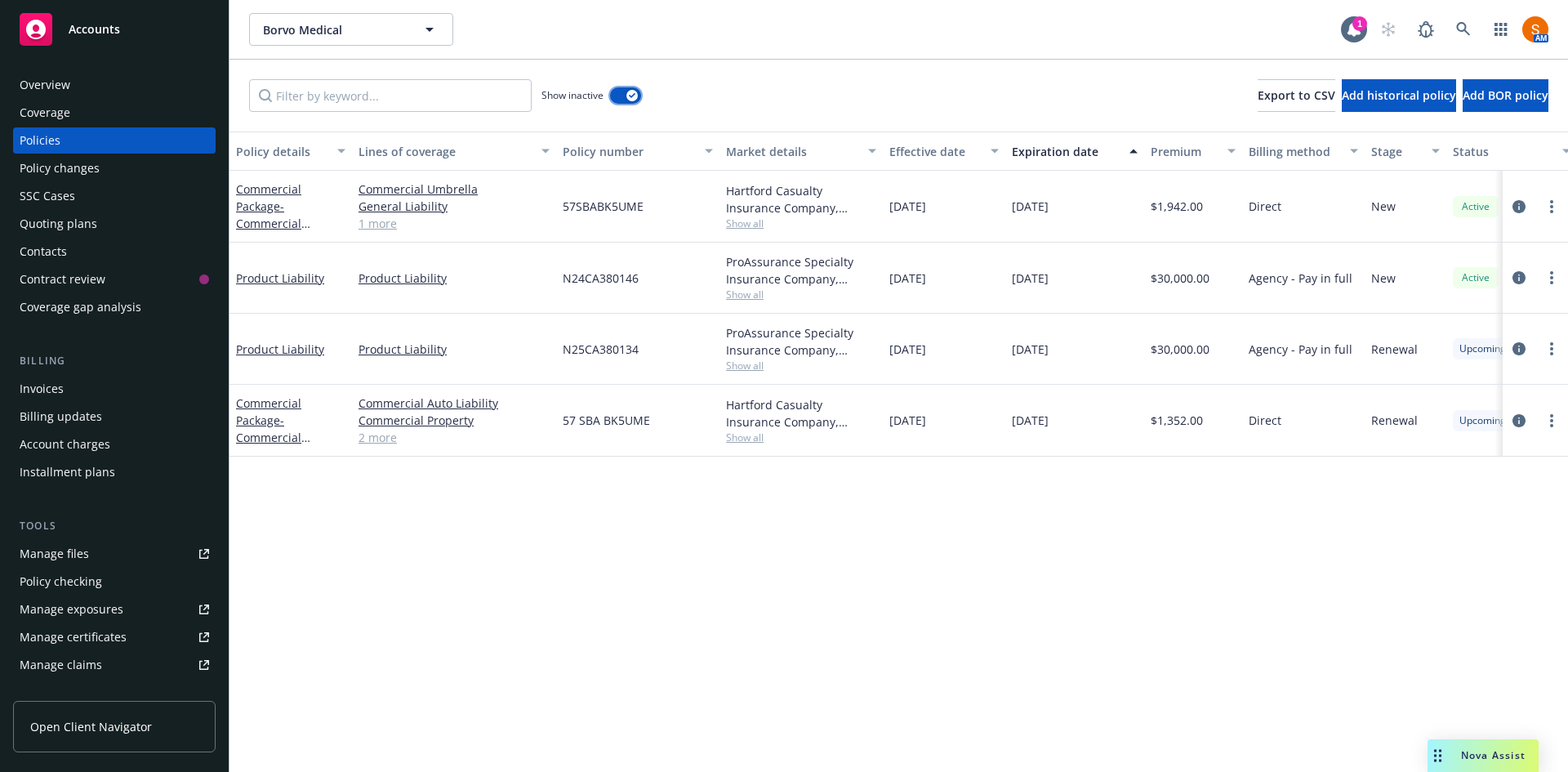
click at [623, 101] on button "button" at bounding box center [626, 95] width 31 height 16
click at [1458, 28] on icon at bounding box center [1463, 29] width 14 height 14
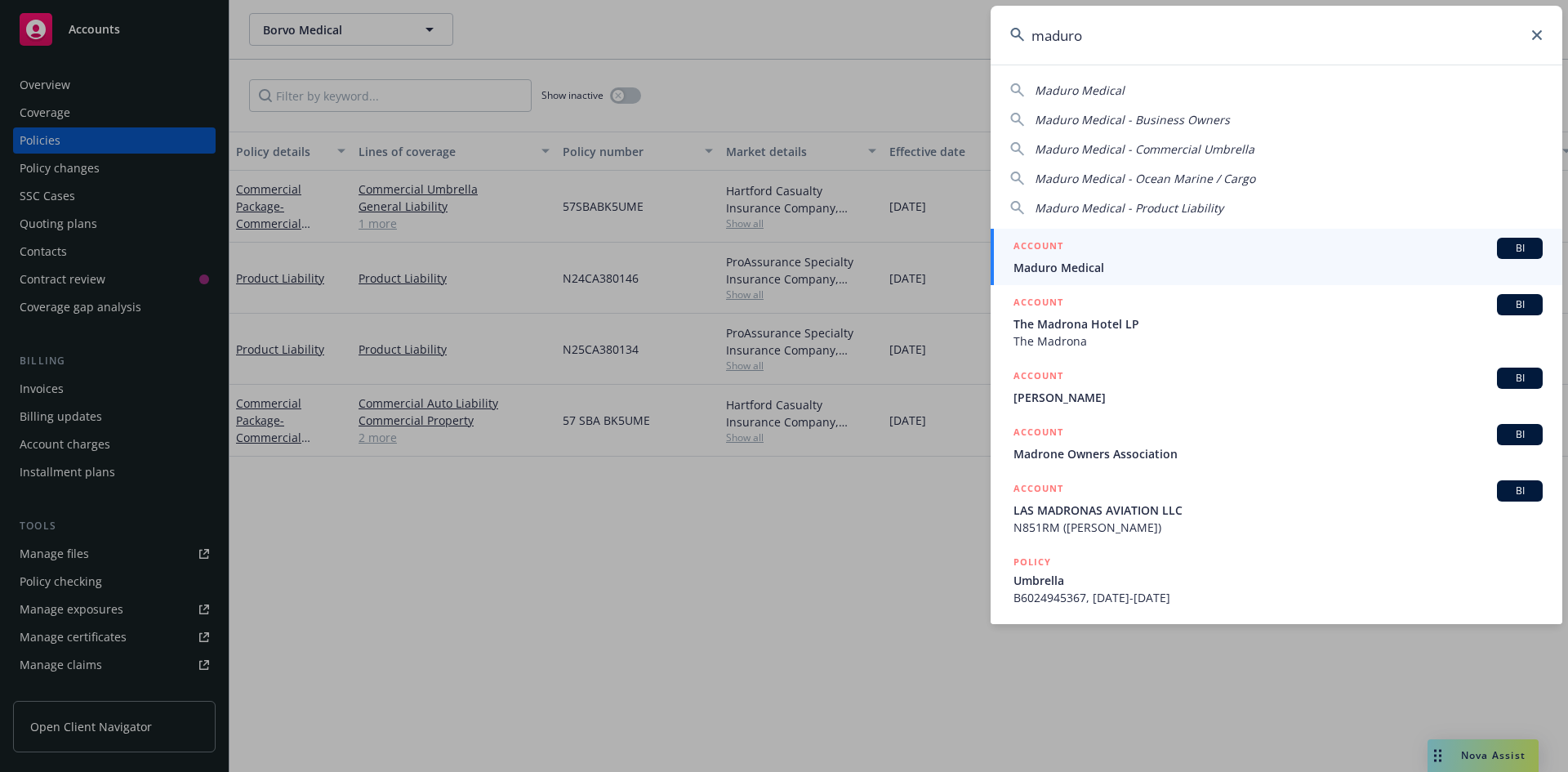
type input "maduro"
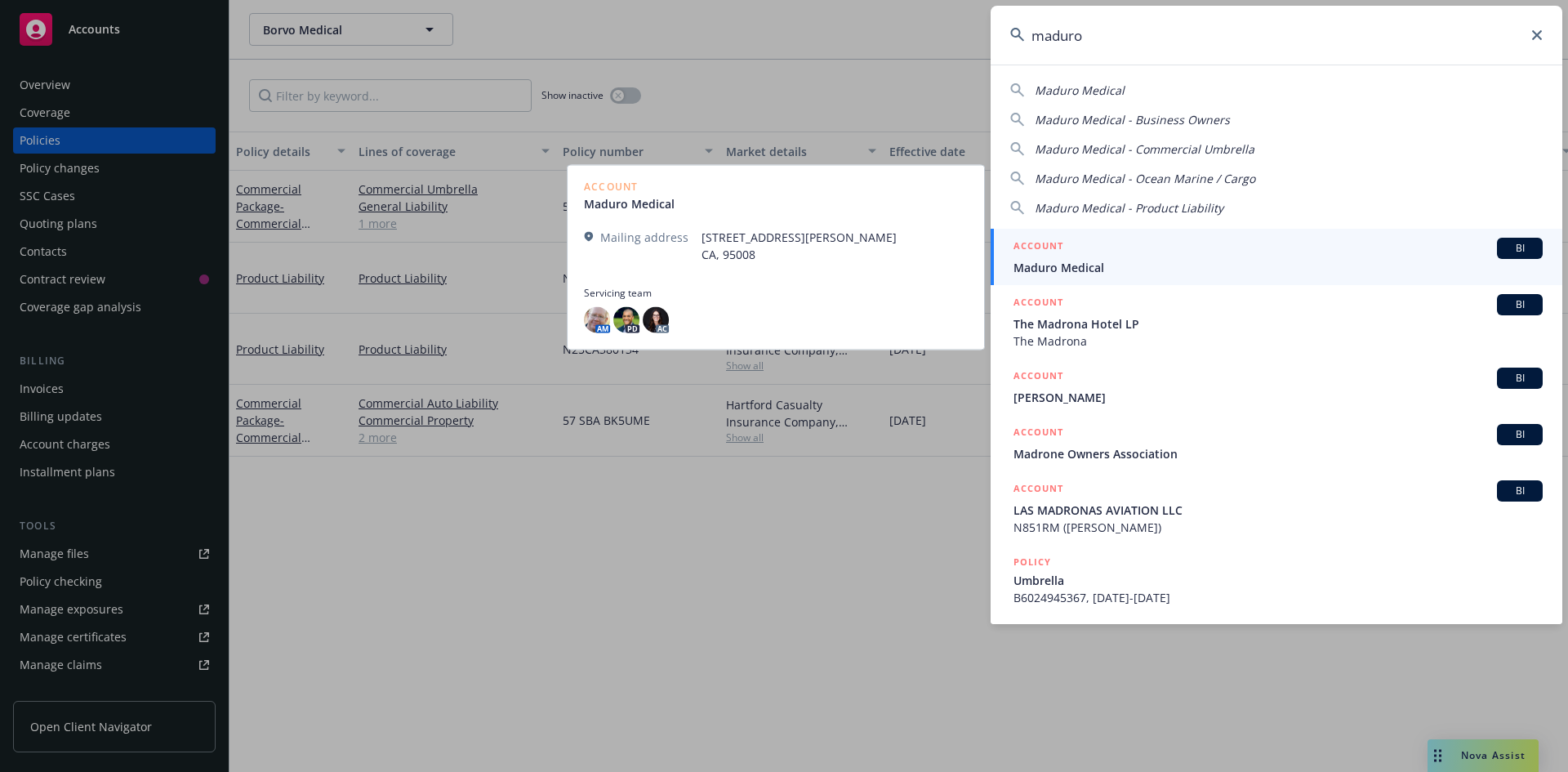
click at [1081, 262] on span "Maduro Medical" at bounding box center [1278, 268] width 530 height 17
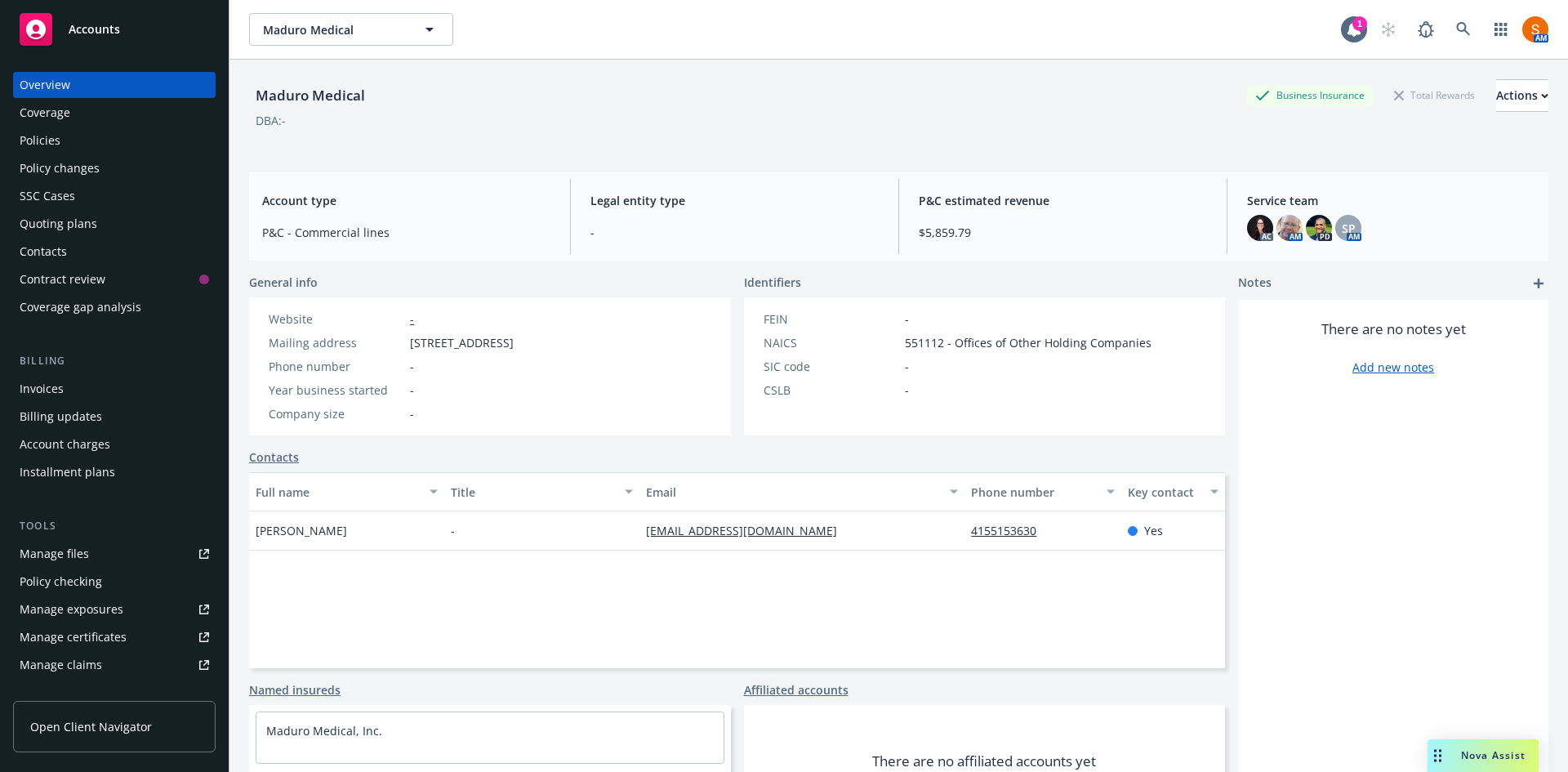
click at [82, 150] on div "Policies" at bounding box center [114, 140] width 190 height 26
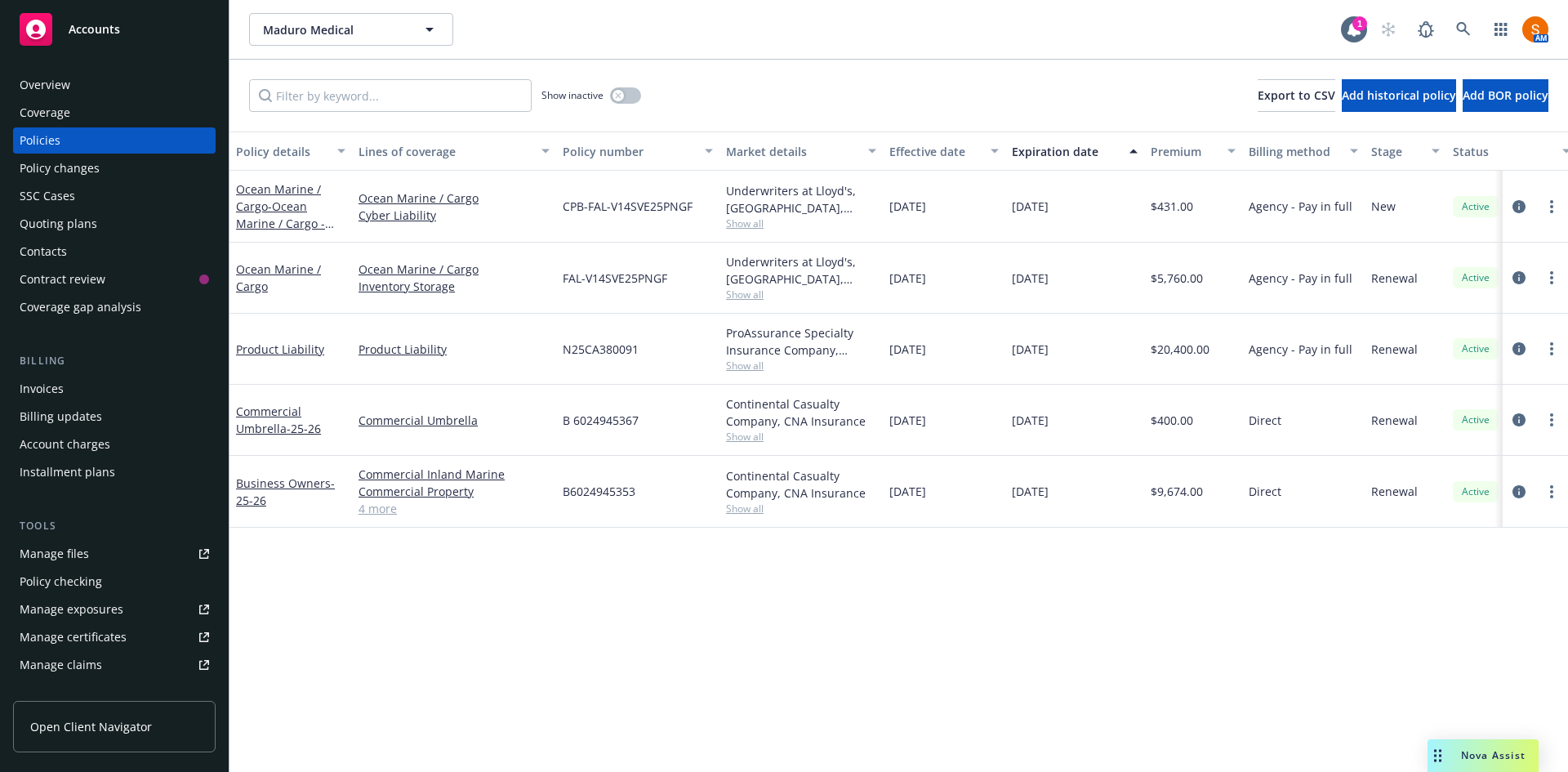
click at [376, 508] on link "4 more" at bounding box center [454, 508] width 191 height 17
click at [1465, 23] on icon at bounding box center [1463, 29] width 15 height 15
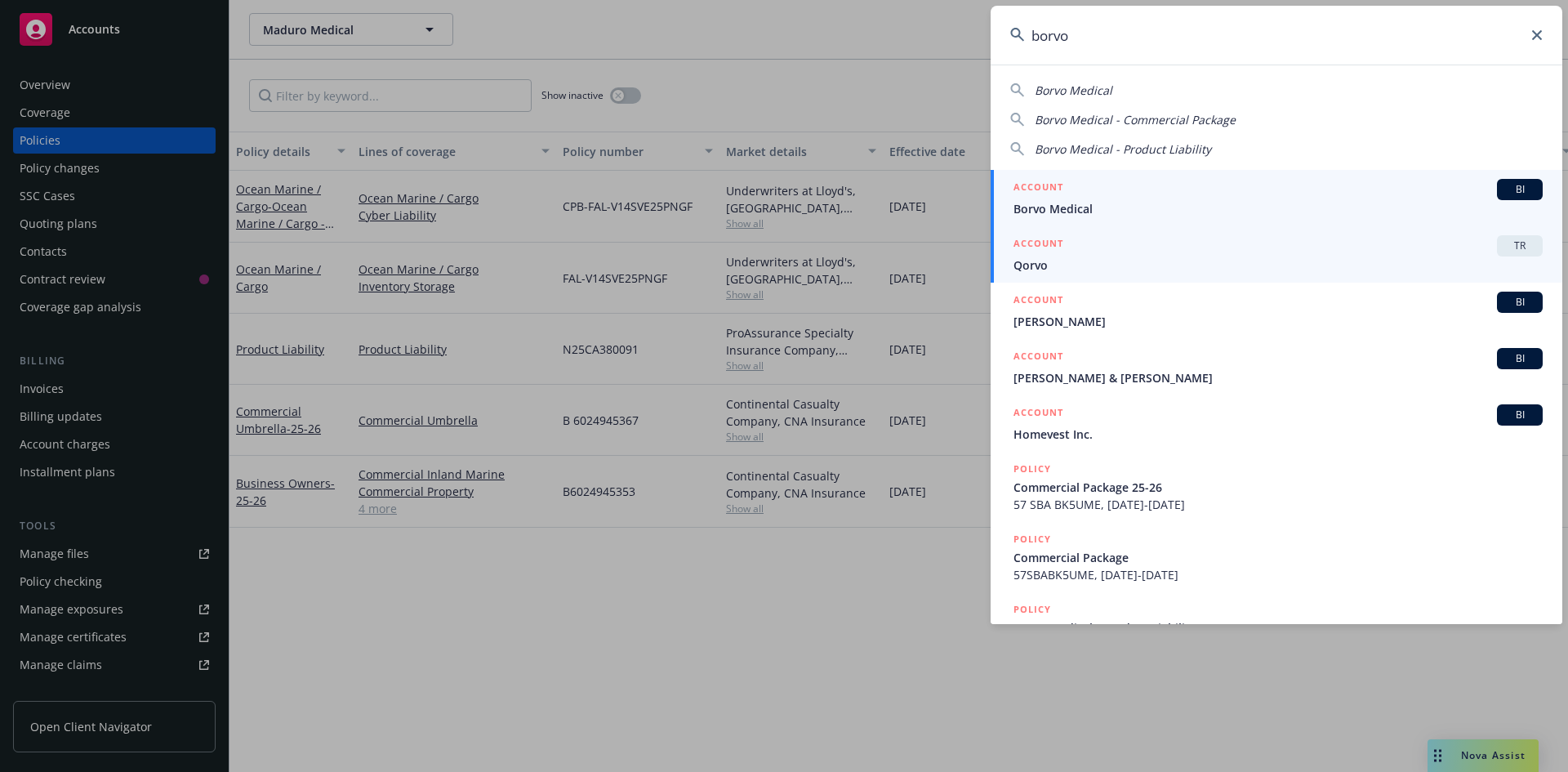
type input "borvo"
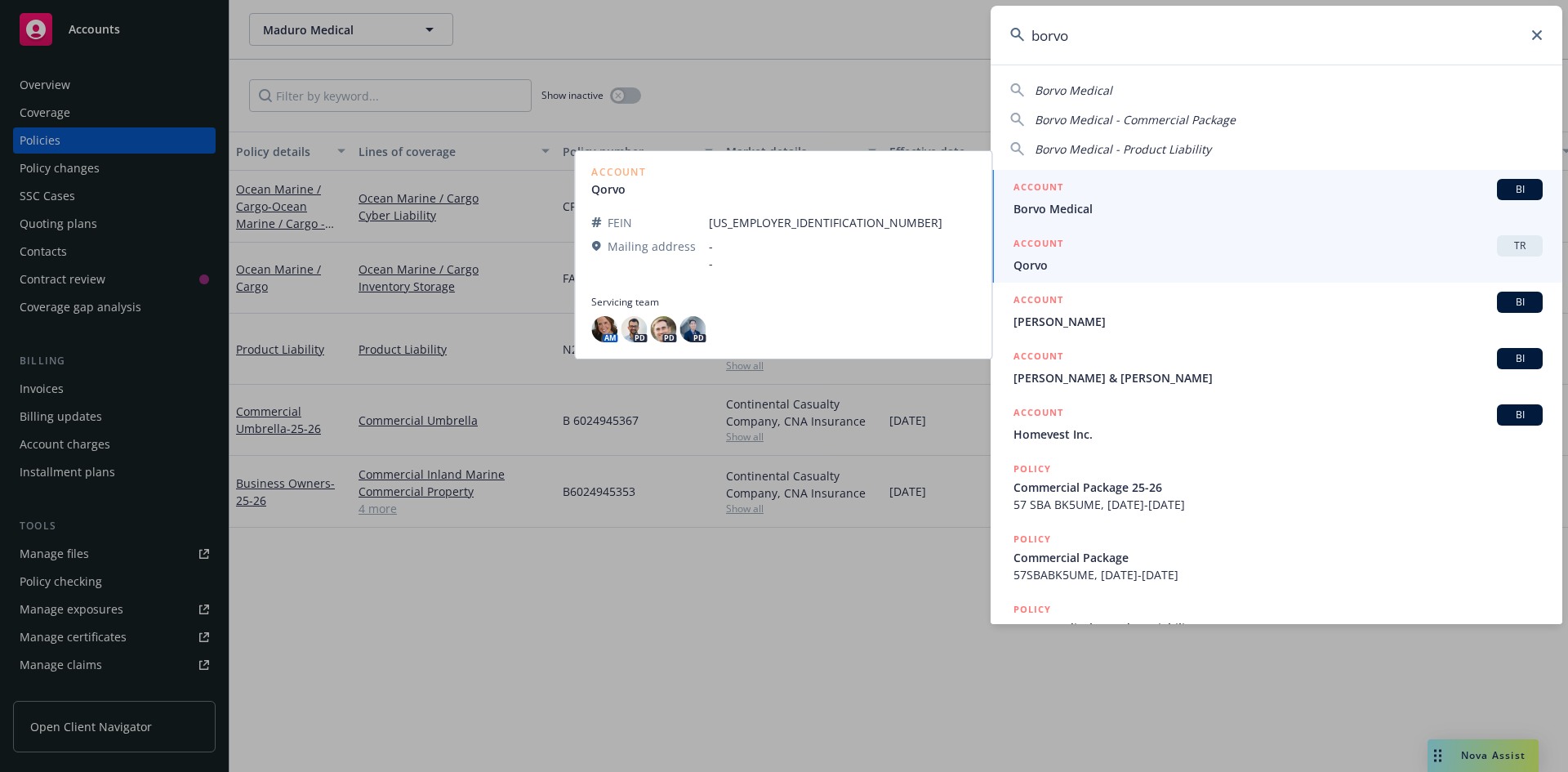
click at [1132, 189] on div "ACCOUNT BI" at bounding box center [1278, 189] width 530 height 21
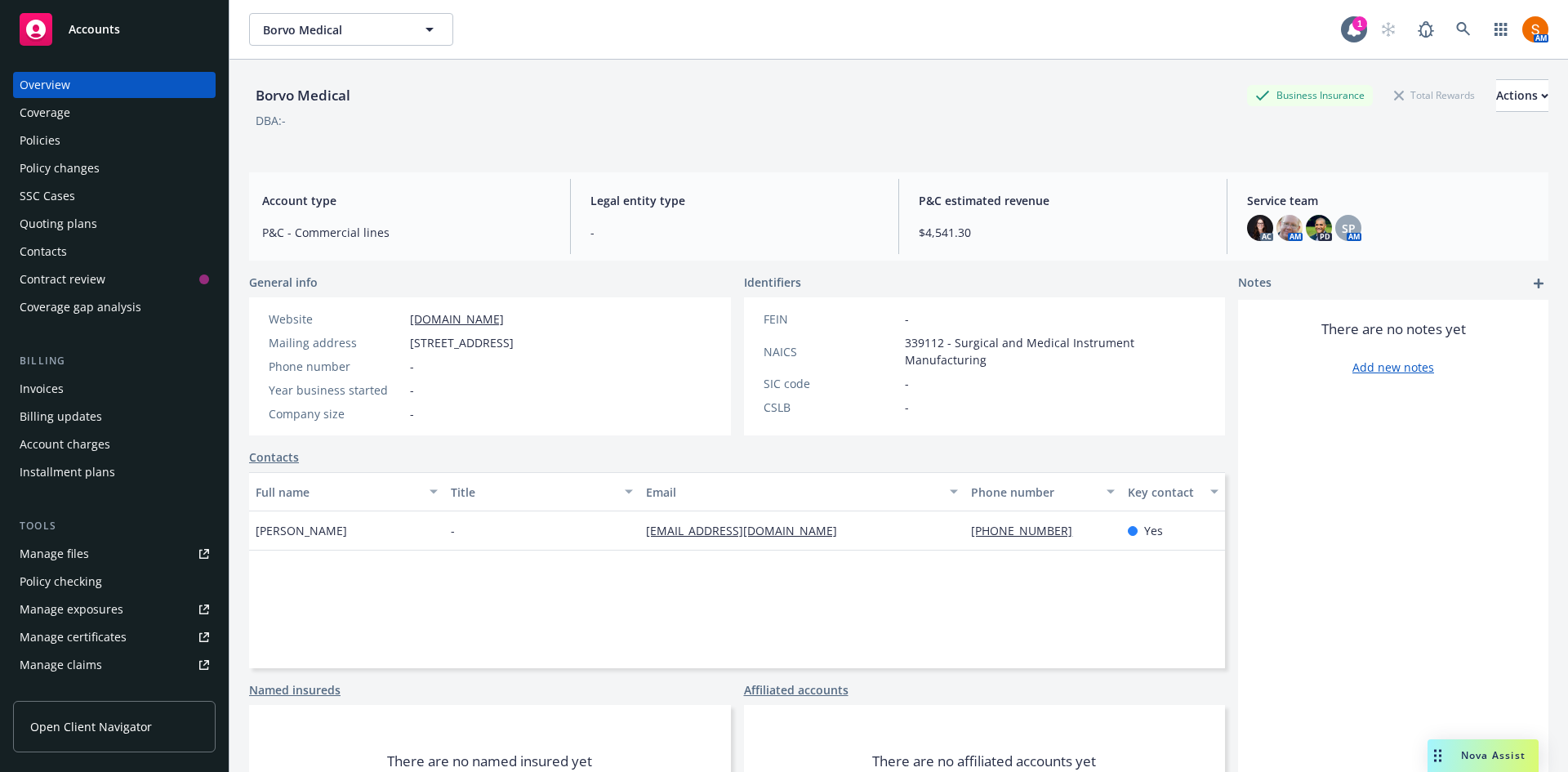
click at [62, 141] on div "Policies" at bounding box center [114, 140] width 190 height 26
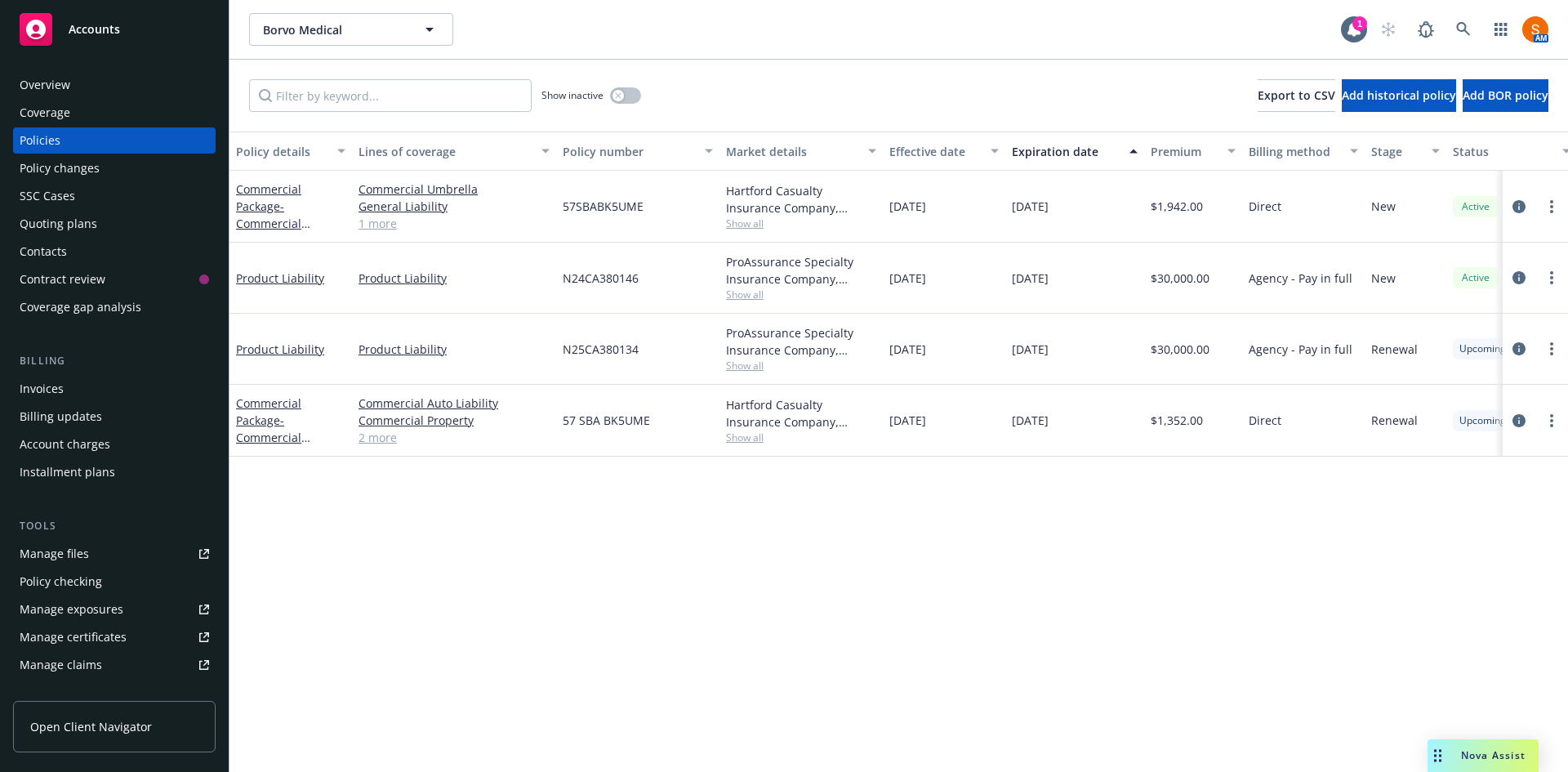
click at [381, 439] on link "2 more" at bounding box center [454, 438] width 191 height 17
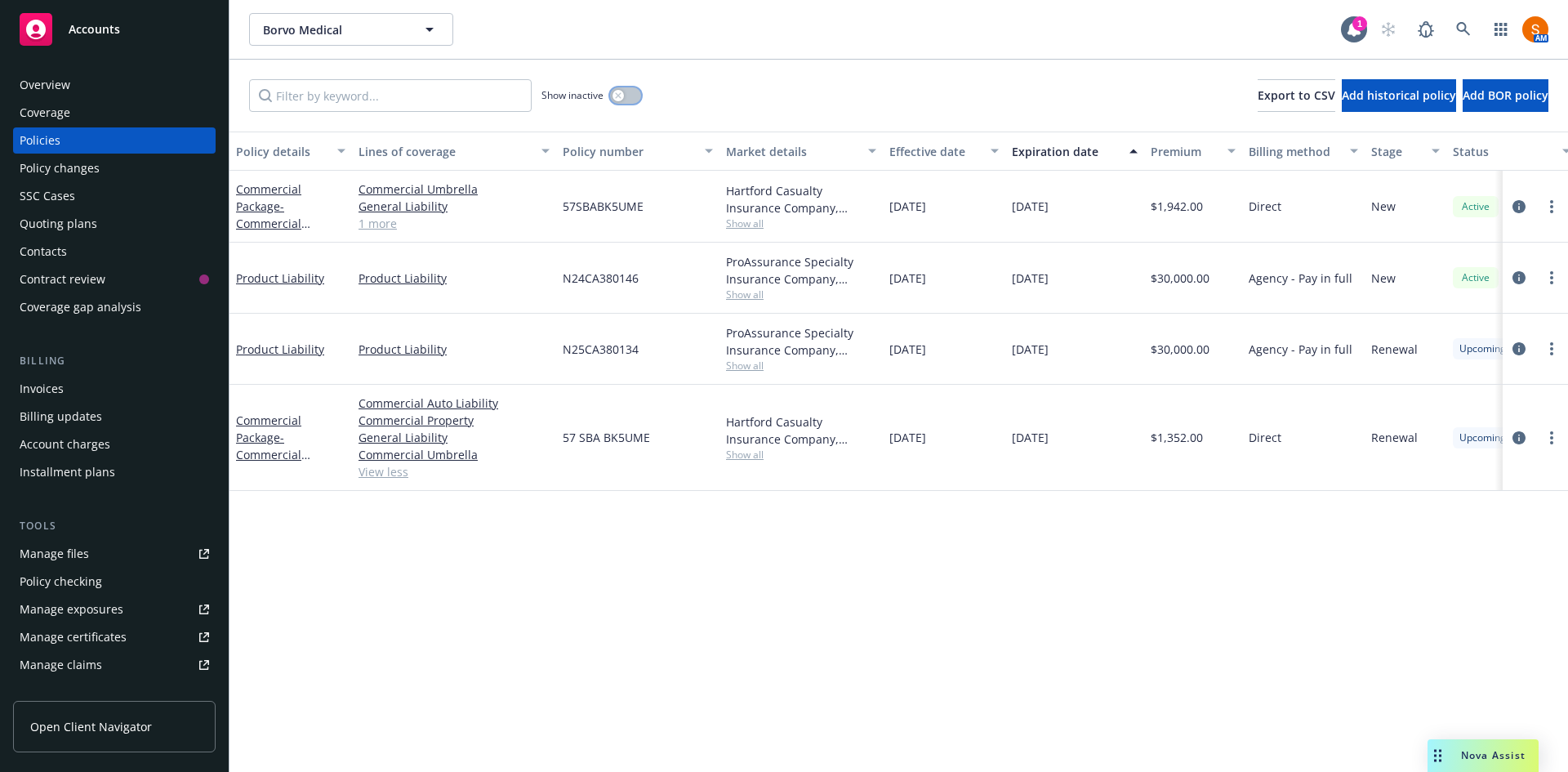
click at [632, 101] on button "button" at bounding box center [626, 95] width 31 height 16
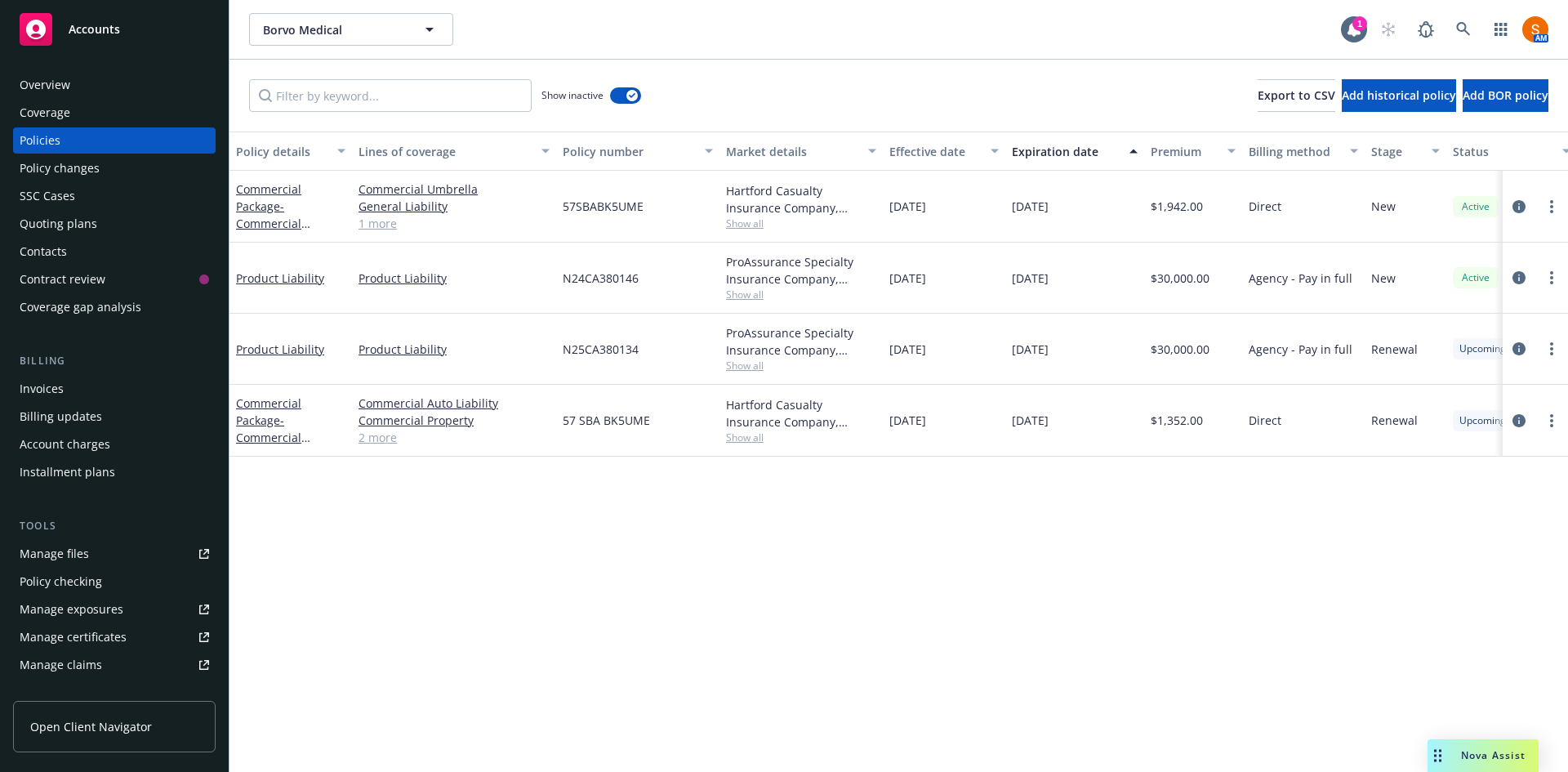
click at [381, 224] on link "1 more" at bounding box center [454, 223] width 191 height 17
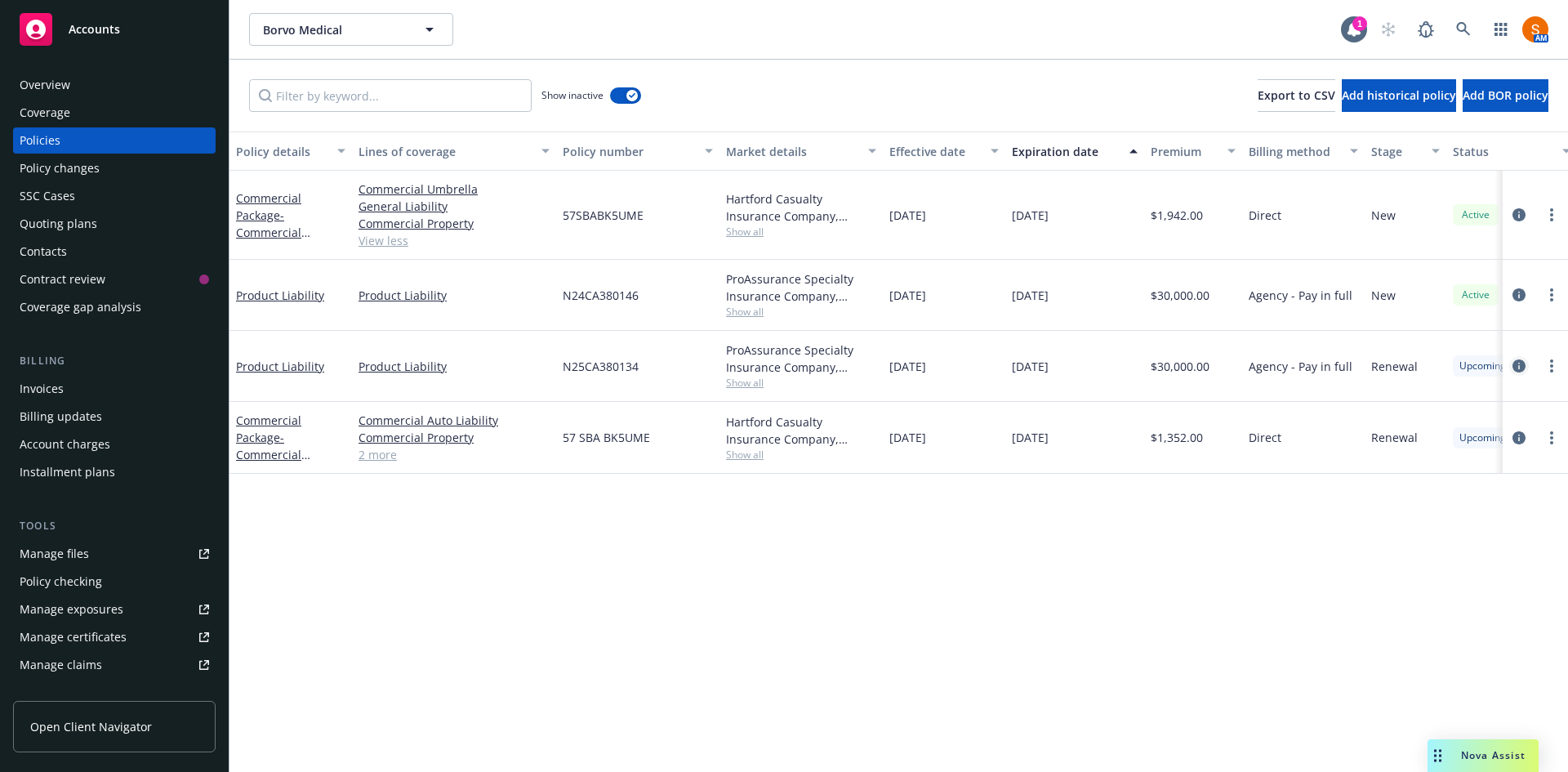
click at [1510, 366] on link "circleInformation" at bounding box center [1518, 366] width 20 height 20
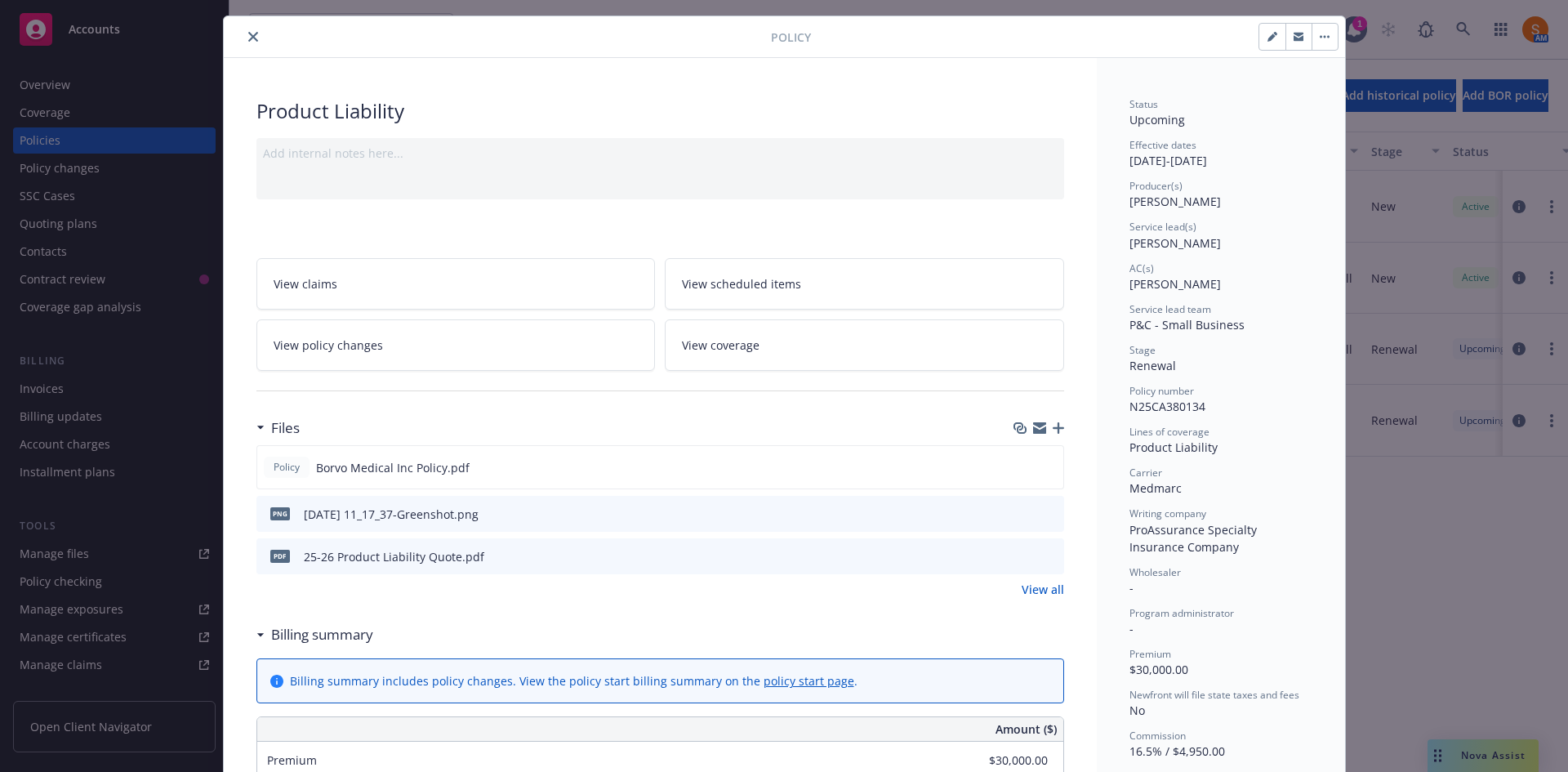
scroll to position [38, 0]
click at [251, 35] on icon "close" at bounding box center [252, 35] width 9 height 9
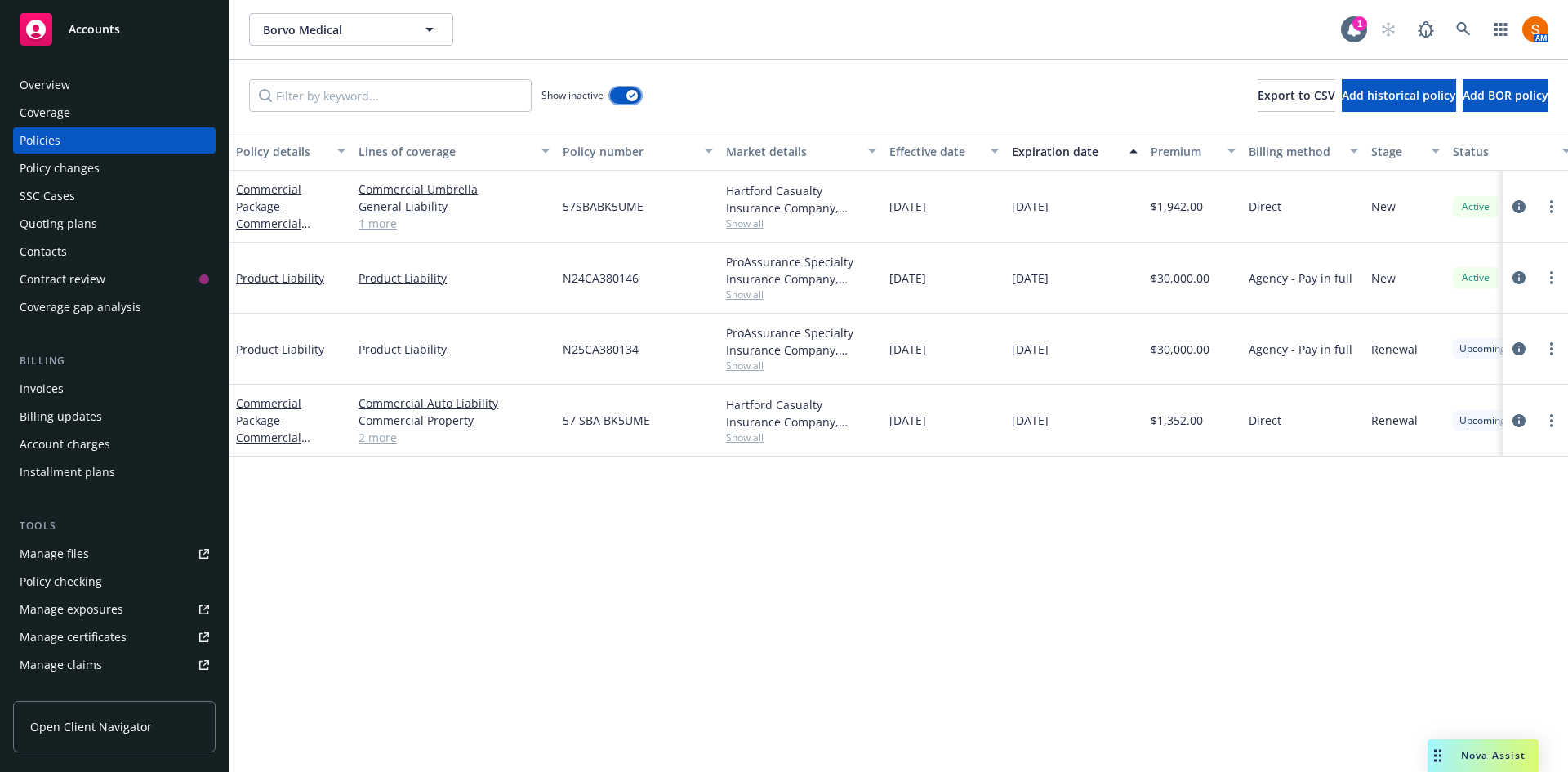
click at [621, 94] on button "button" at bounding box center [626, 95] width 31 height 16
click at [1467, 27] on icon at bounding box center [1463, 29] width 15 height 15
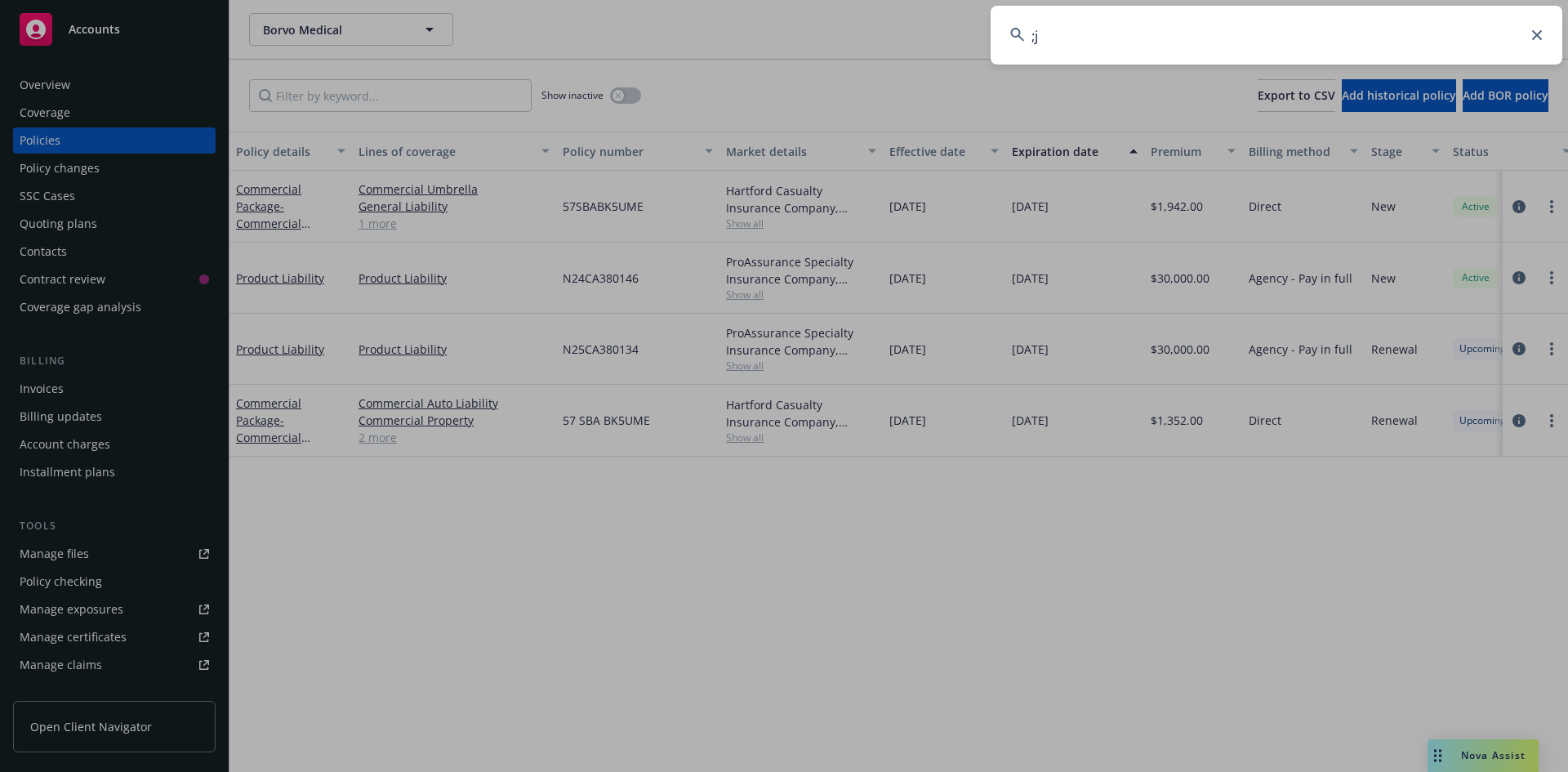
type input ";"
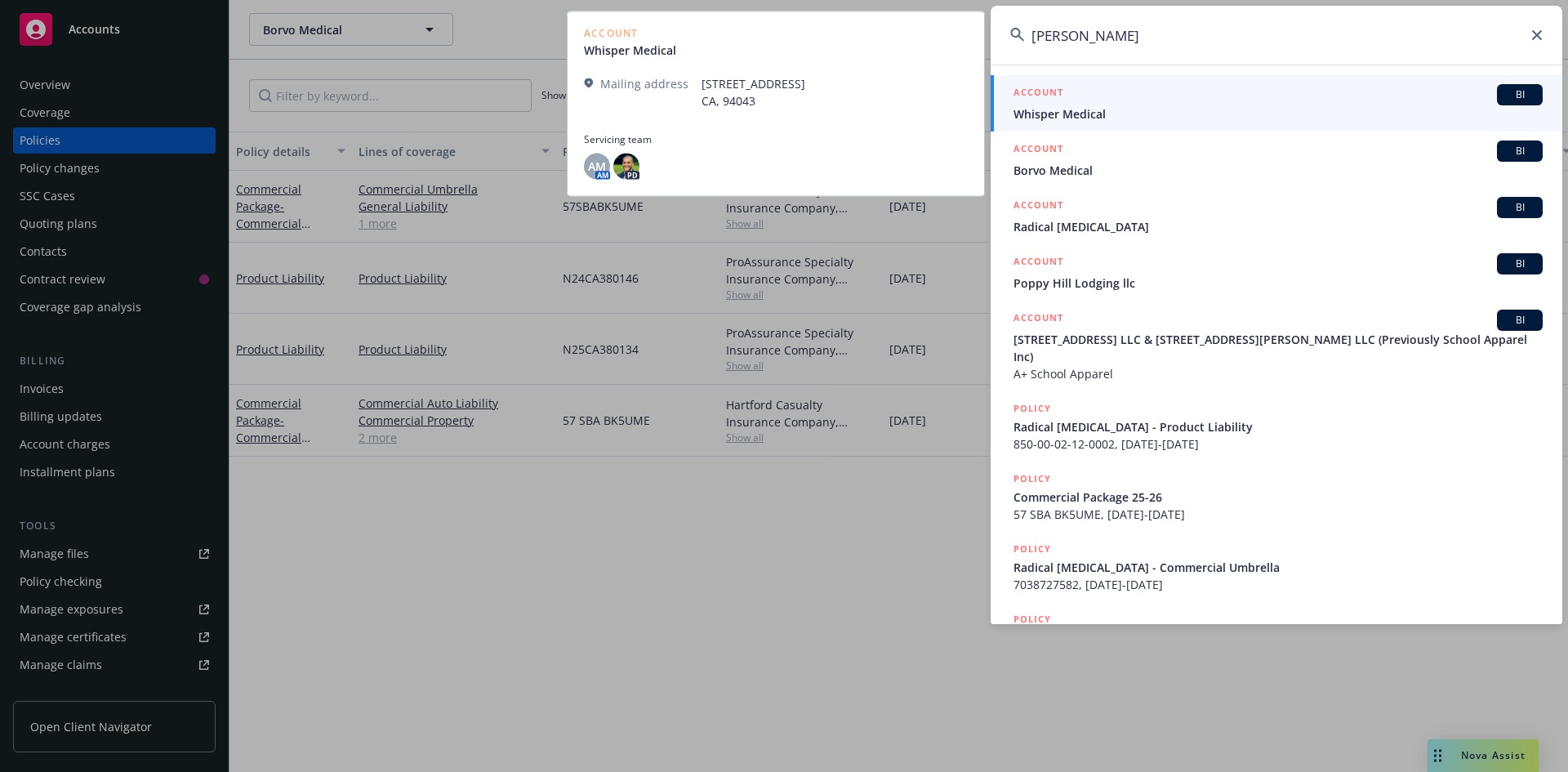
type input "[PERSON_NAME]"
click at [1087, 124] on link "ACCOUNT BI Whisper Medical" at bounding box center [1276, 104] width 572 height 57
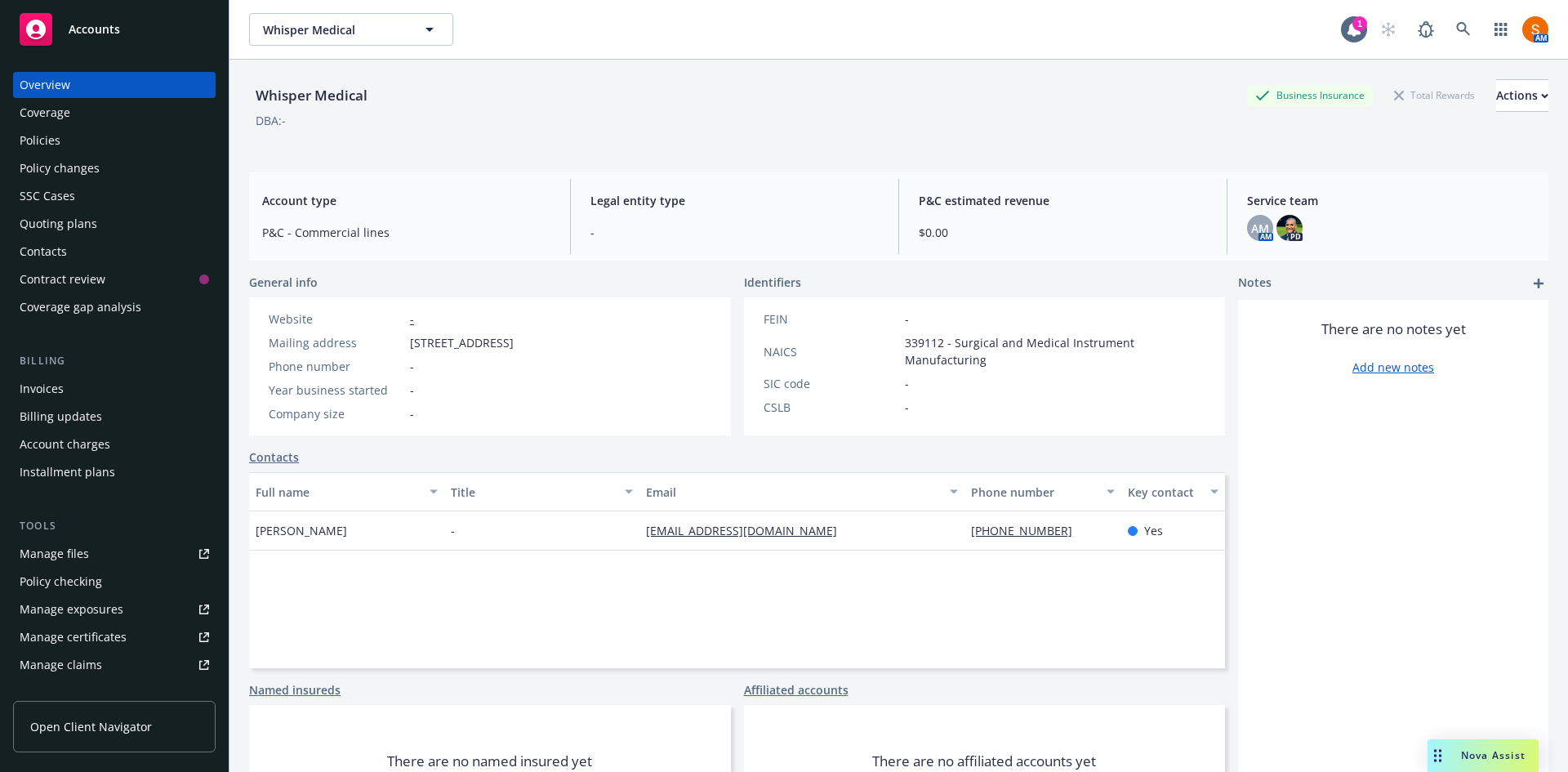
click at [130, 136] on div "Policies" at bounding box center [114, 140] width 190 height 26
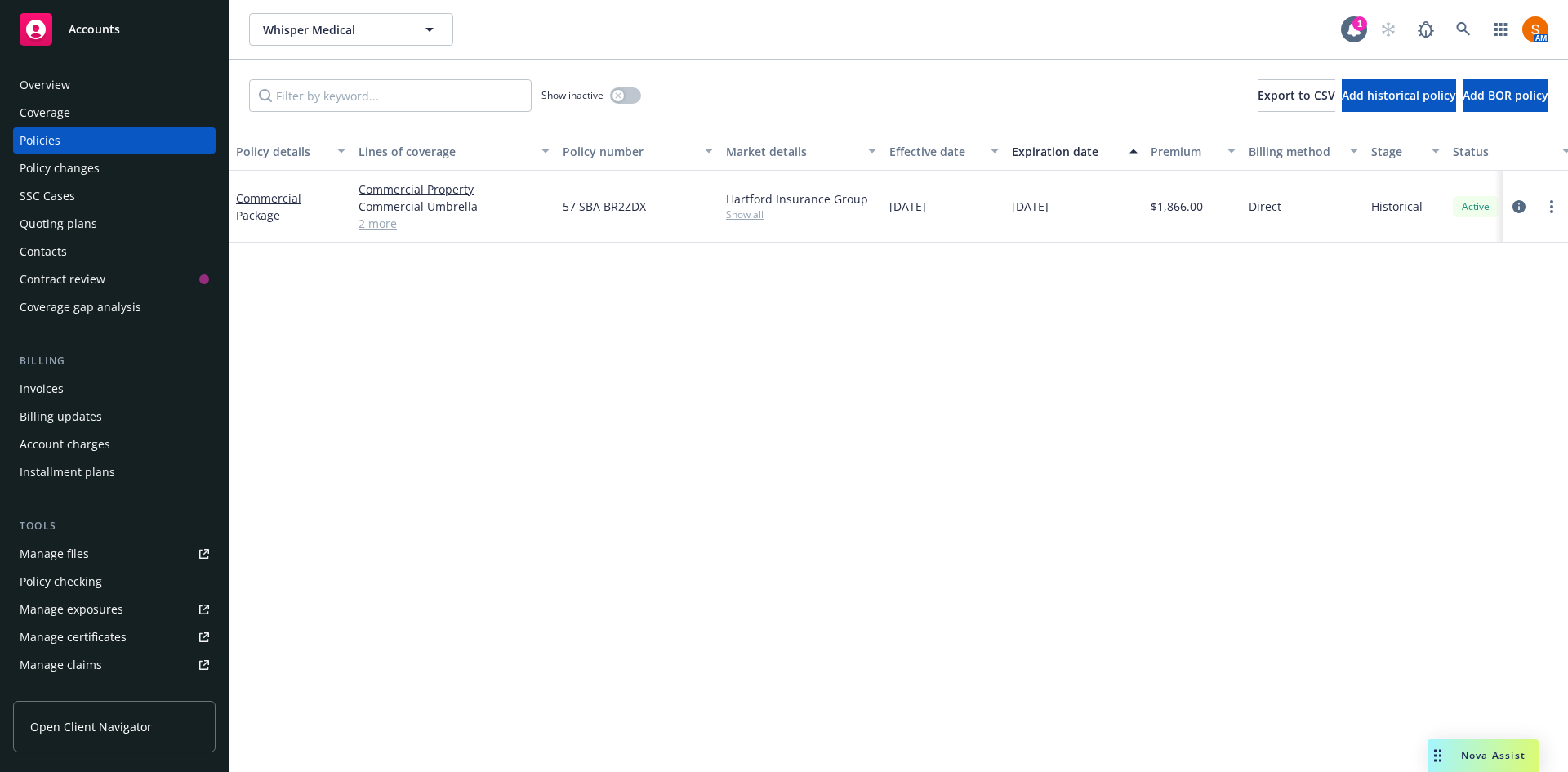
click at [384, 224] on link "2 more" at bounding box center [454, 223] width 191 height 17
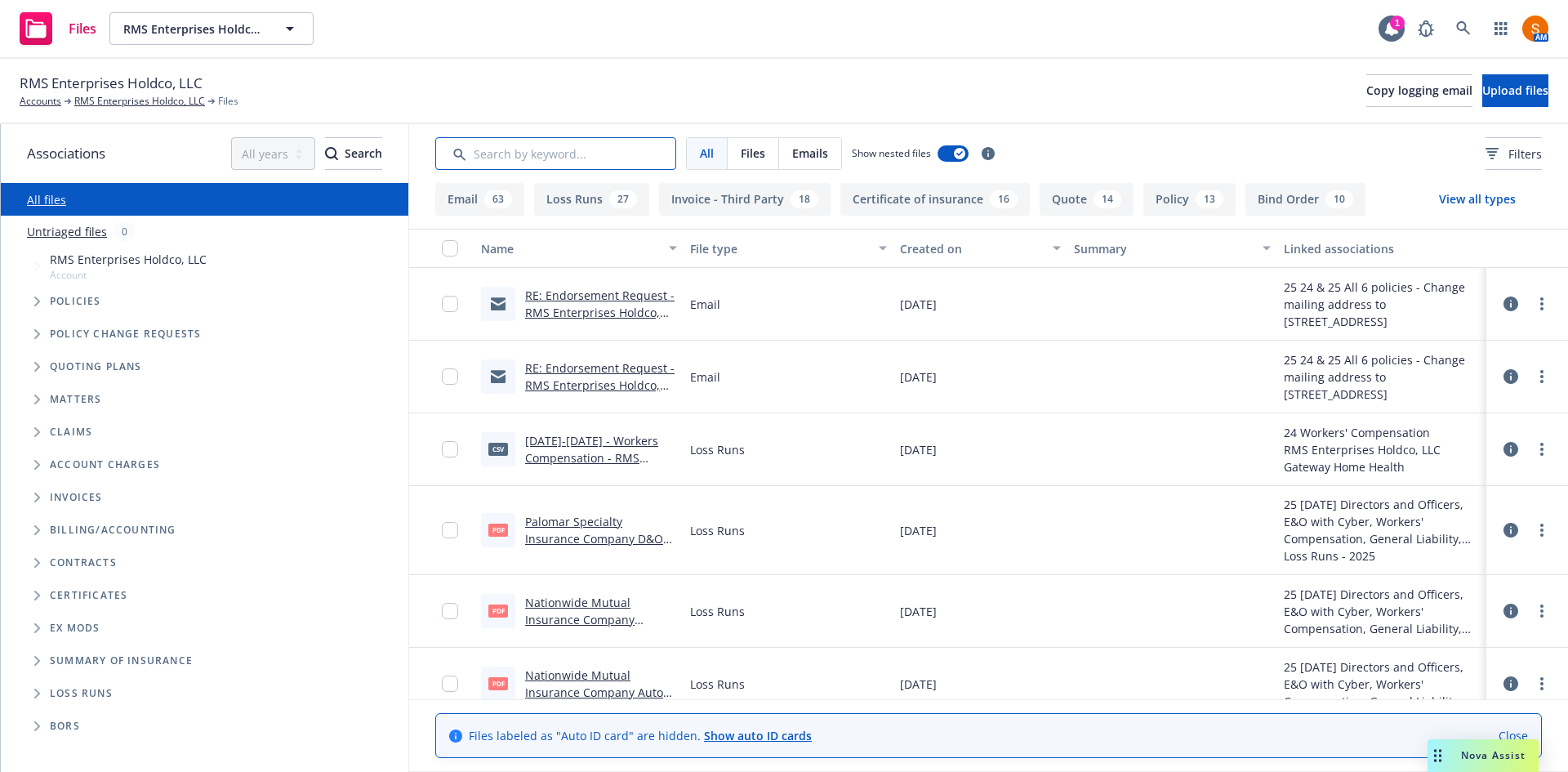
click at [542, 159] on input "Search by keyword..." at bounding box center [555, 154] width 241 height 33
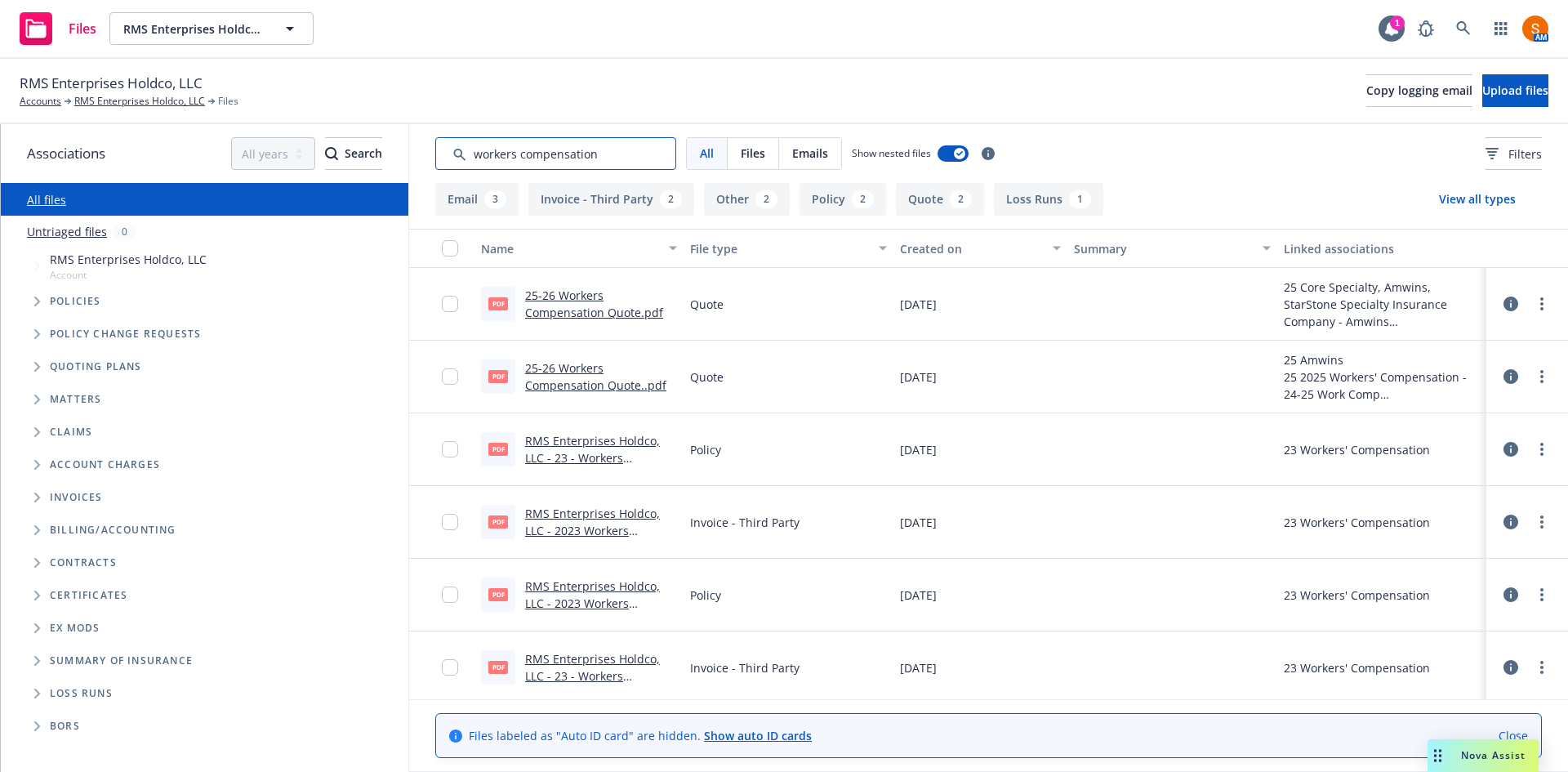
type input "workers compensation"
click at [603, 383] on link "25-26 Workers Compensation Quote..pdf" at bounding box center [596, 377] width 142 height 33
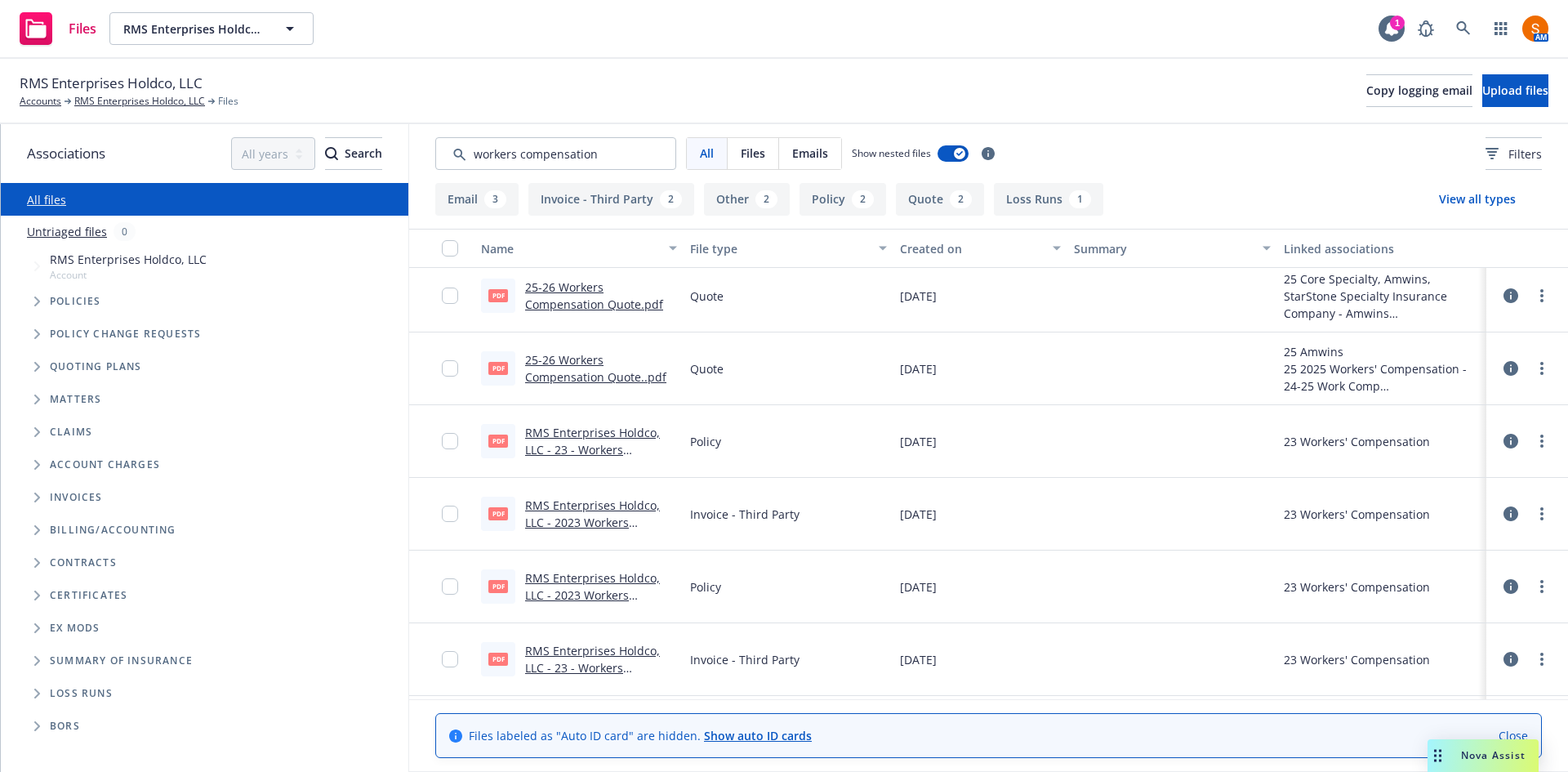
scroll to position [9, 0]
click at [597, 302] on link "25-26 Workers Compensation Quote.pdf" at bounding box center [594, 295] width 138 height 33
click at [591, 432] on link "RMS Enterprises Holdco, LLC - 23 - Workers Compensation Policy.pdf" at bounding box center [593, 447] width 136 height 50
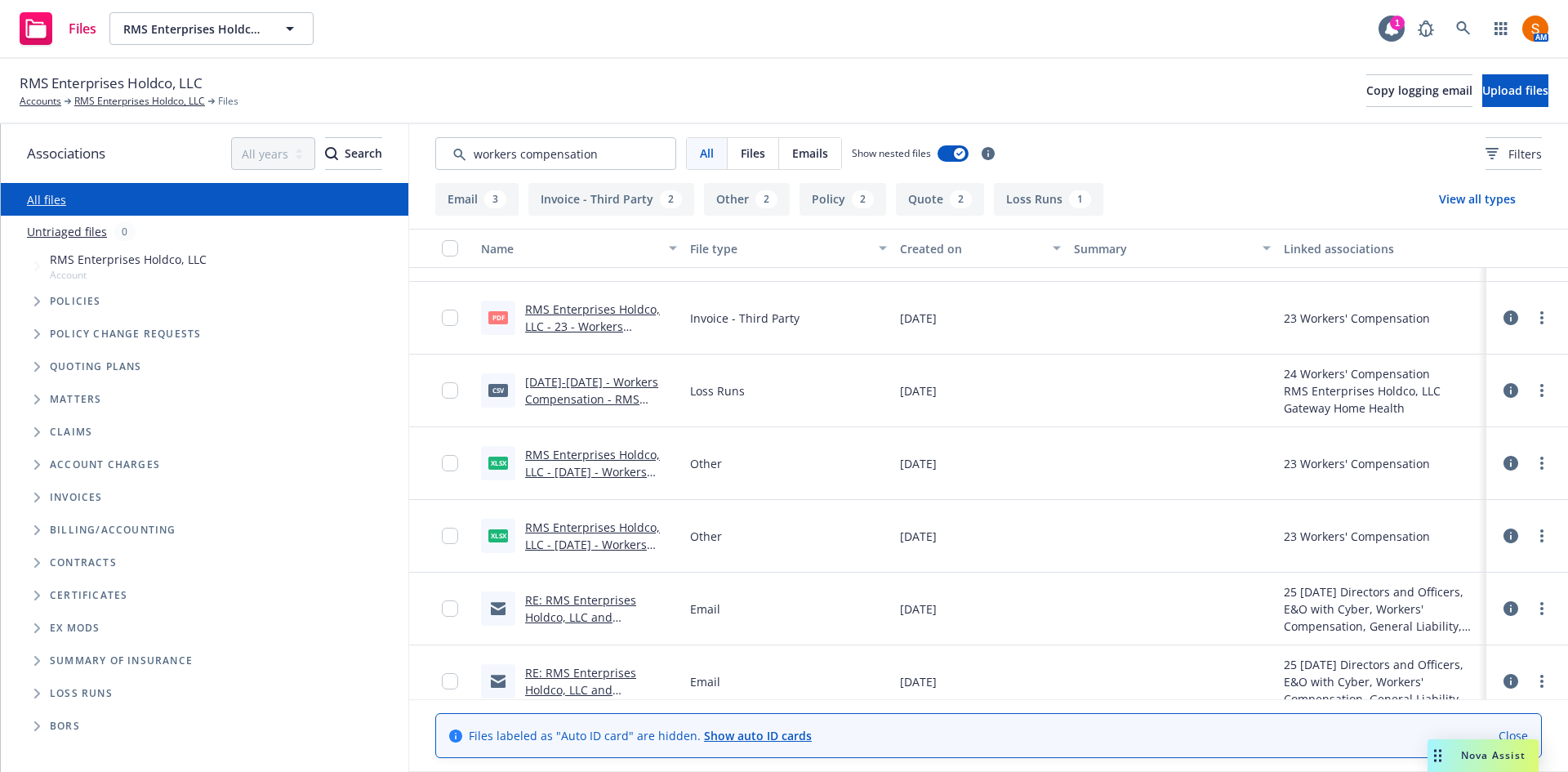
scroll to position [437, 0]
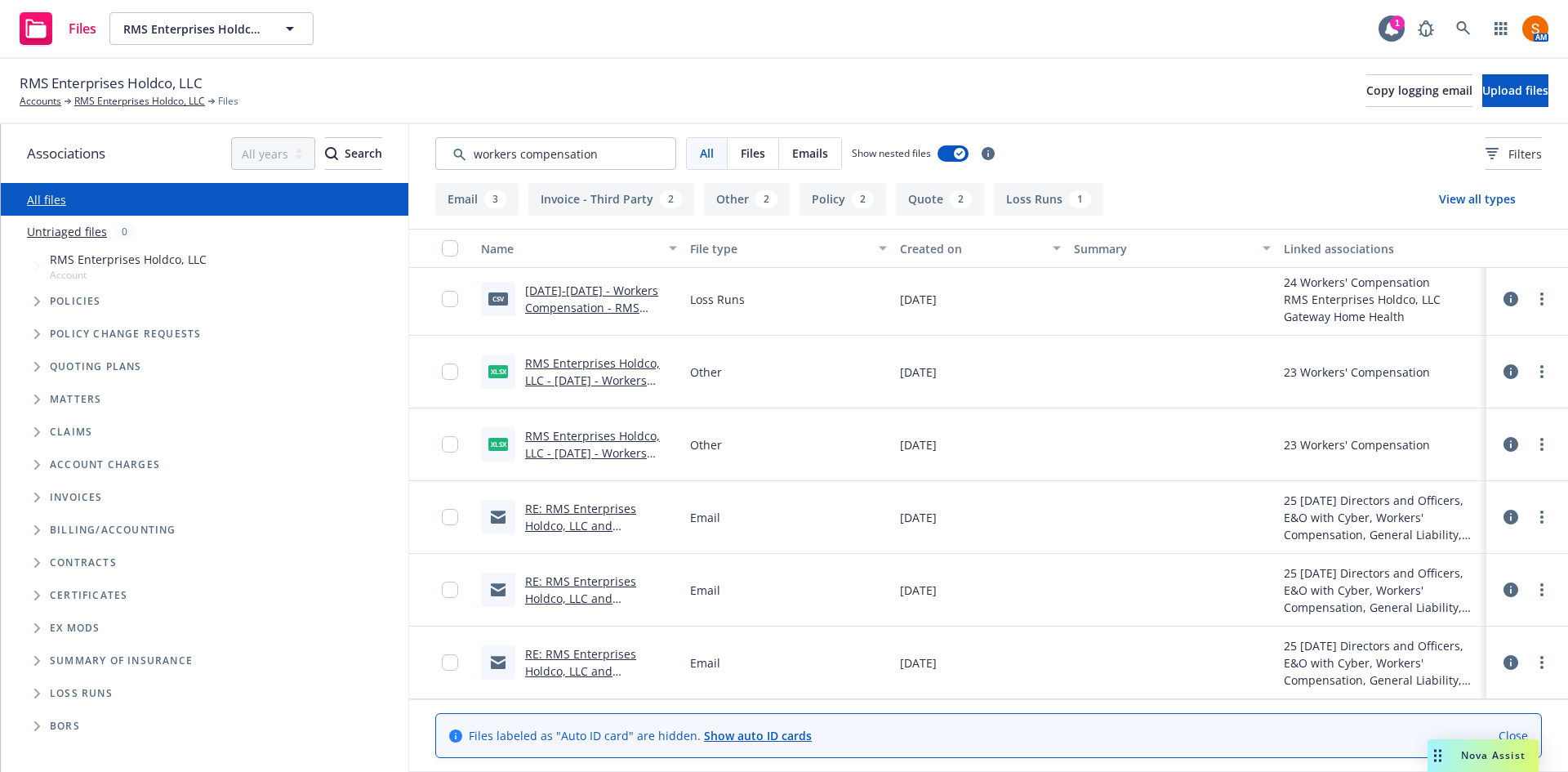
click at [571, 526] on link "RE: RMS Enterprises Holdco, LLC and Subsidiaries All the Comfort of Home-Health…" at bounding box center [599, 568] width 148 height 136
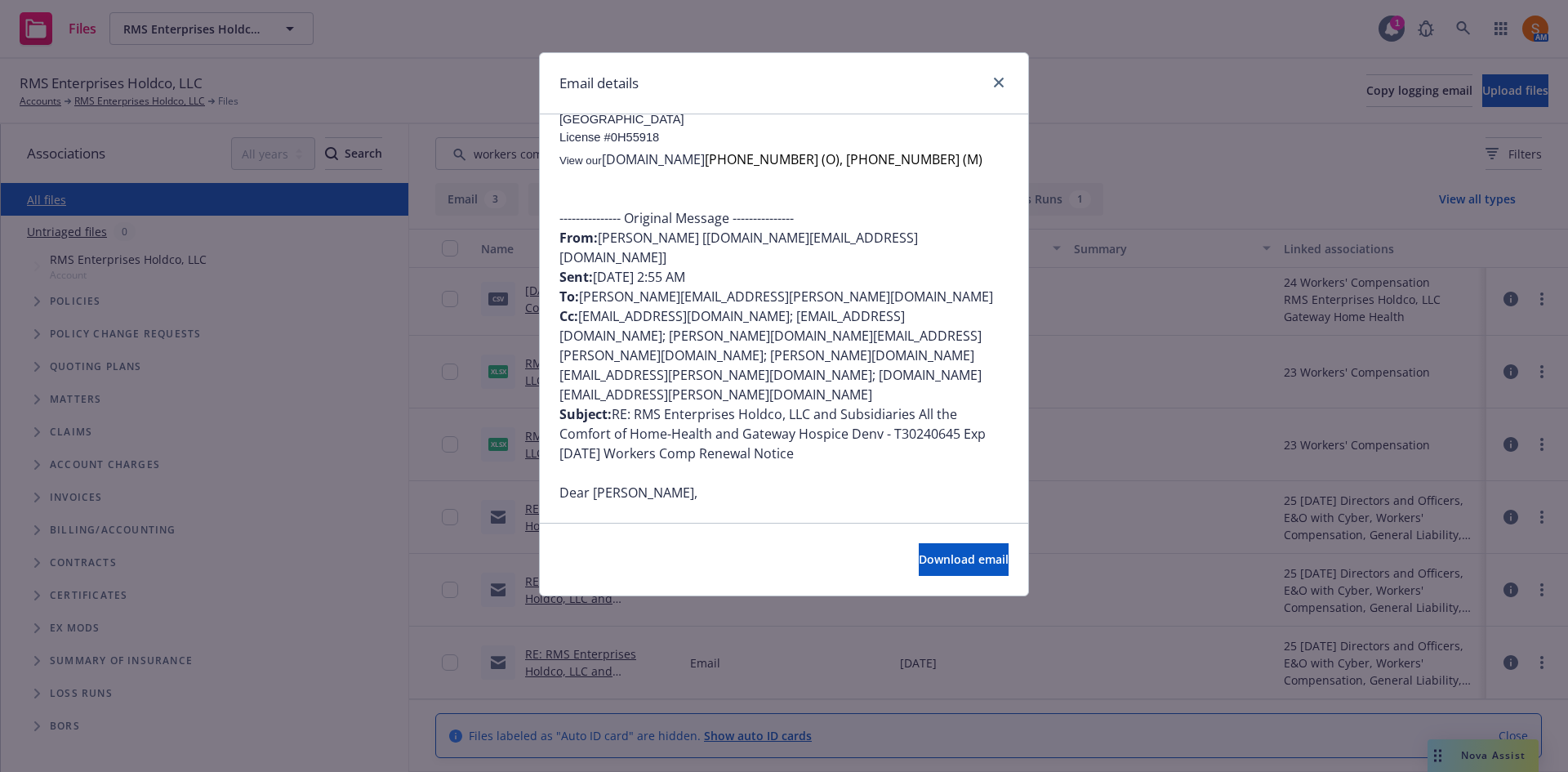
scroll to position [537, 0]
click at [996, 84] on icon "close" at bounding box center [998, 82] width 9 height 9
